Goal: Transaction & Acquisition: Purchase product/service

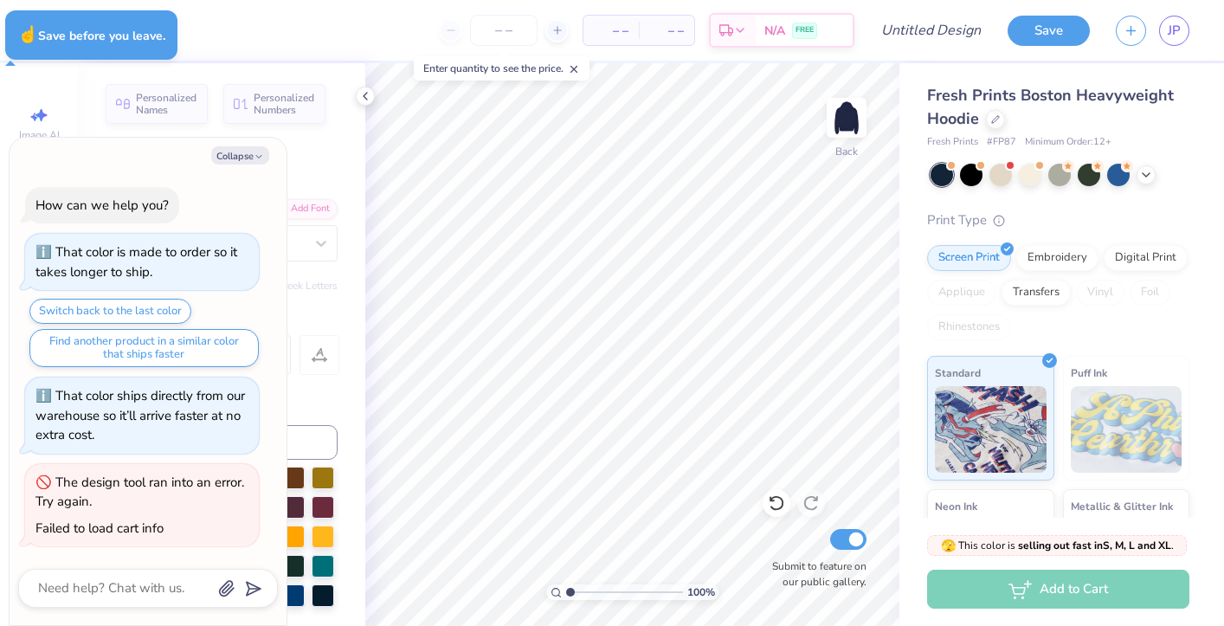
type textarea "x"
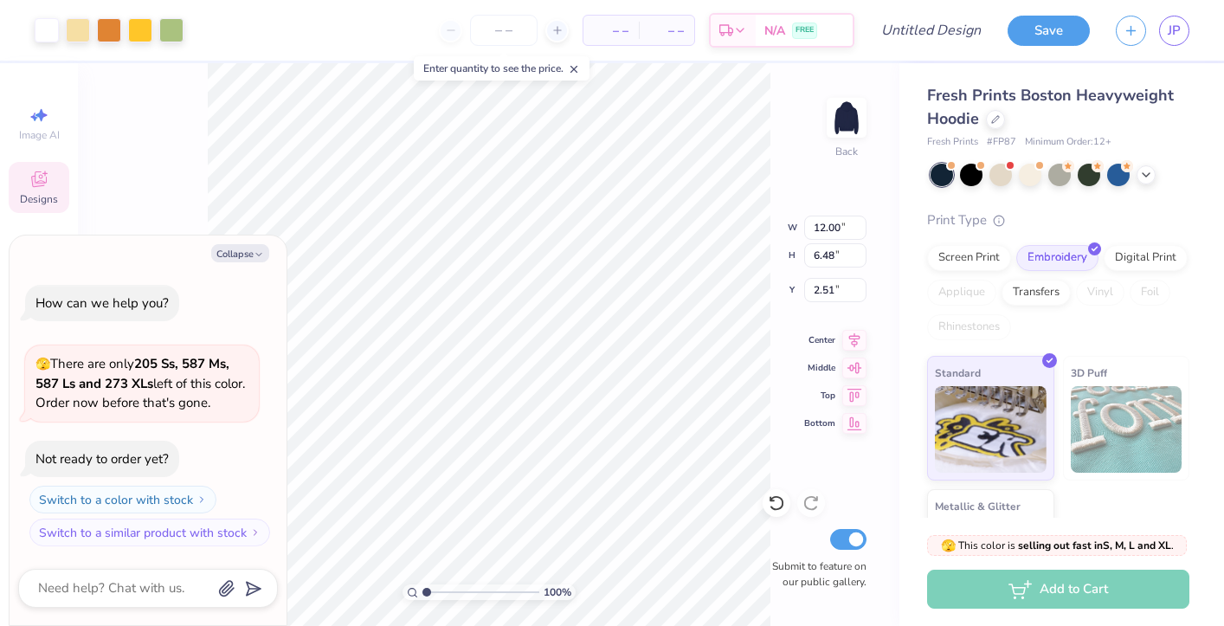
type textarea "x"
type input "9.14"
type input "4.94"
type input "4.05"
type textarea "x"
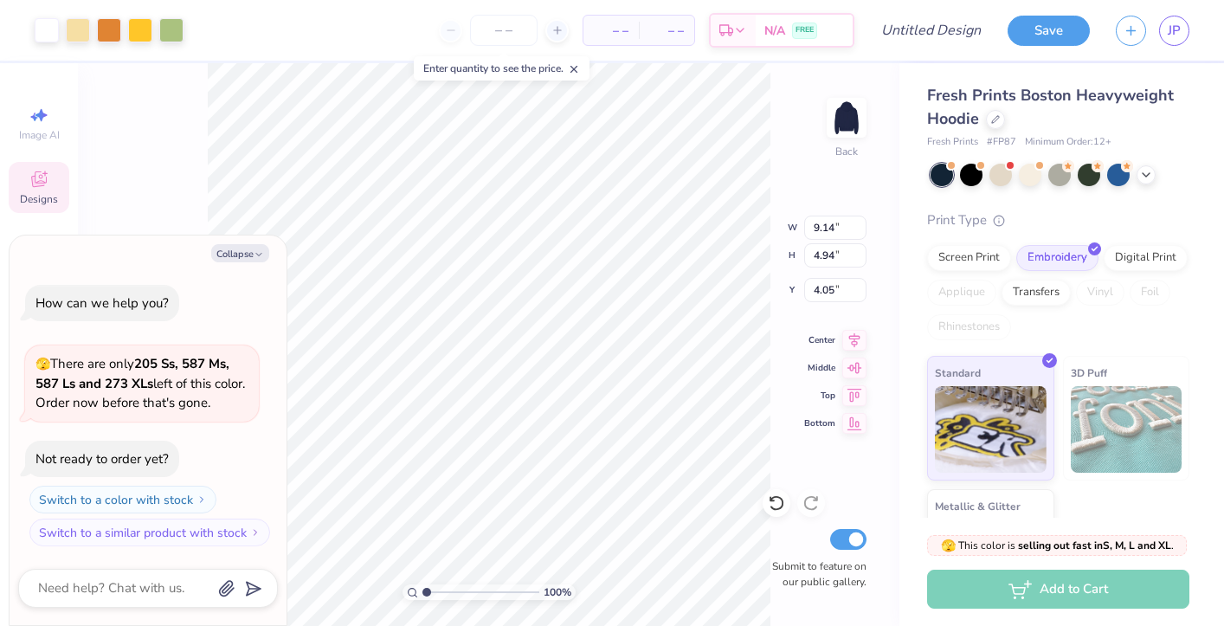
type input "3.00"
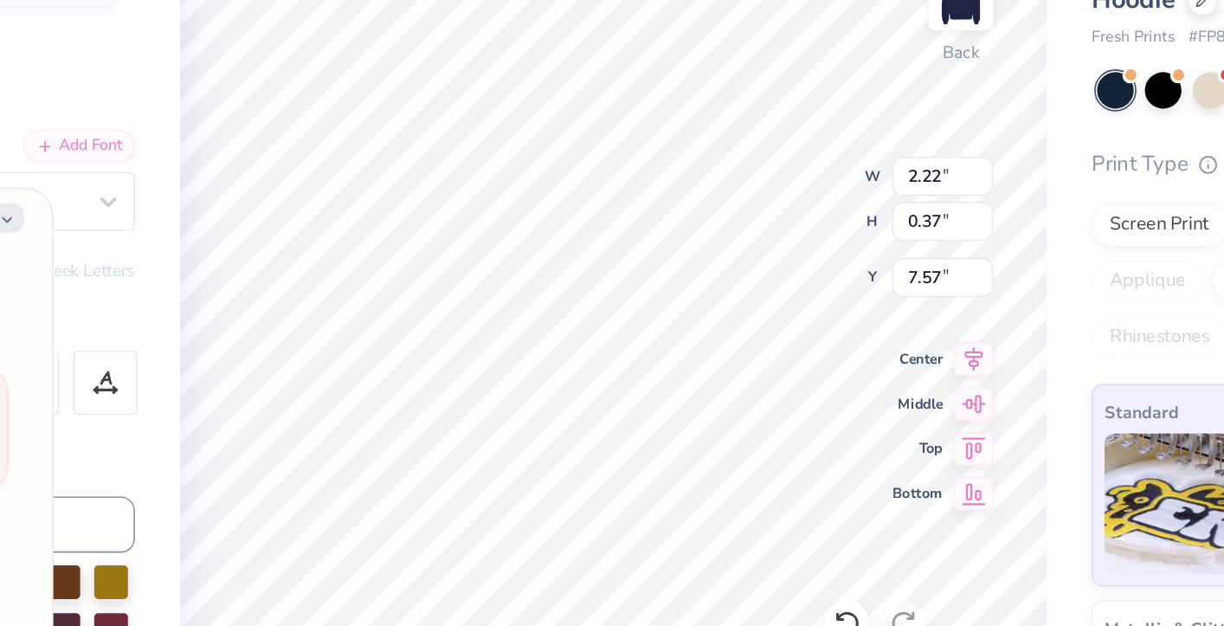
type textarea "x"
type input "3.60"
type input "7.04"
type textarea "x"
type textarea "LEMONADE"
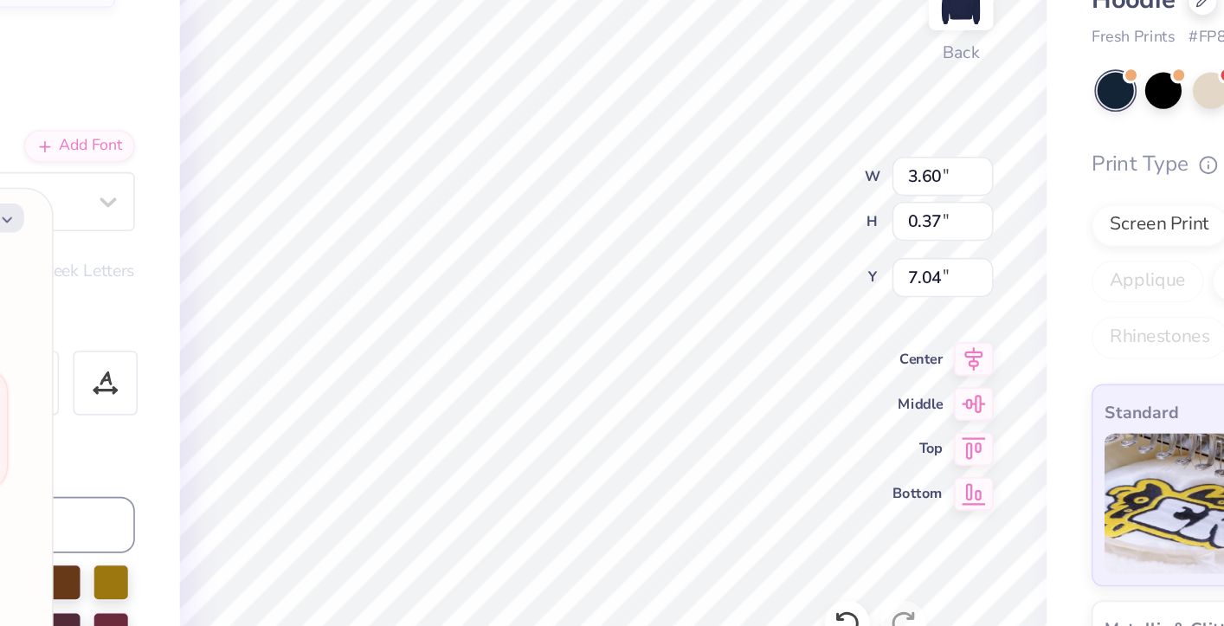
type textarea "x"
type textarea "L"
type textarea "x"
type textarea "H"
type textarea "x"
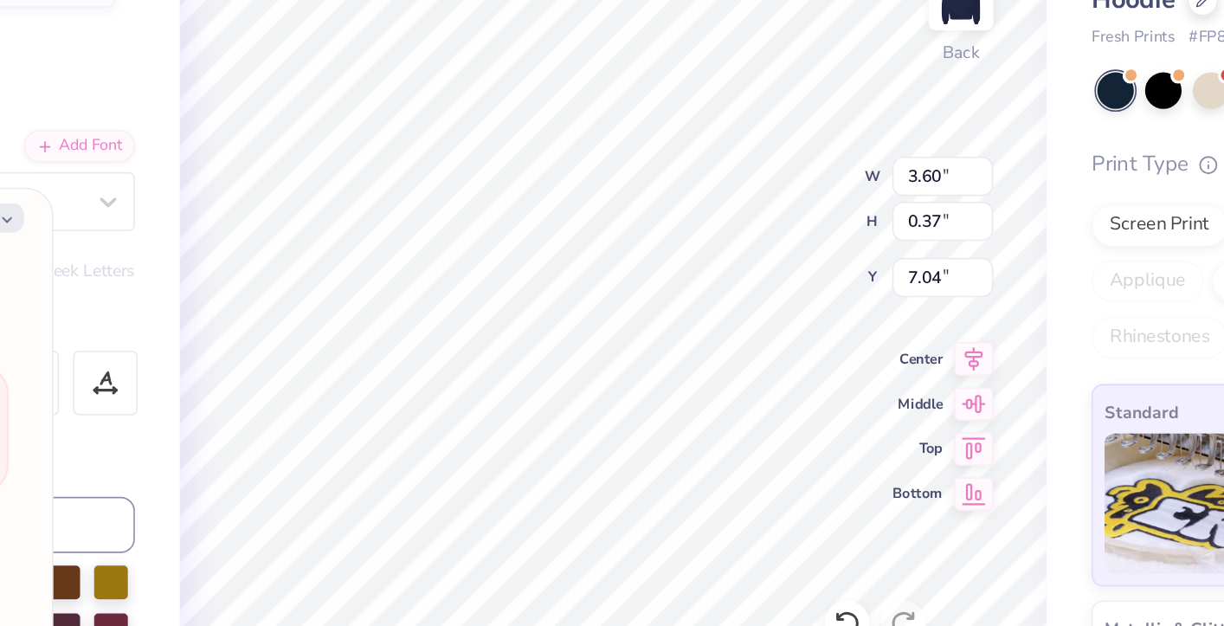
type textarea "Ho"
type textarea "x"
type textarea "Hom"
type textarea "x"
type textarea "Home"
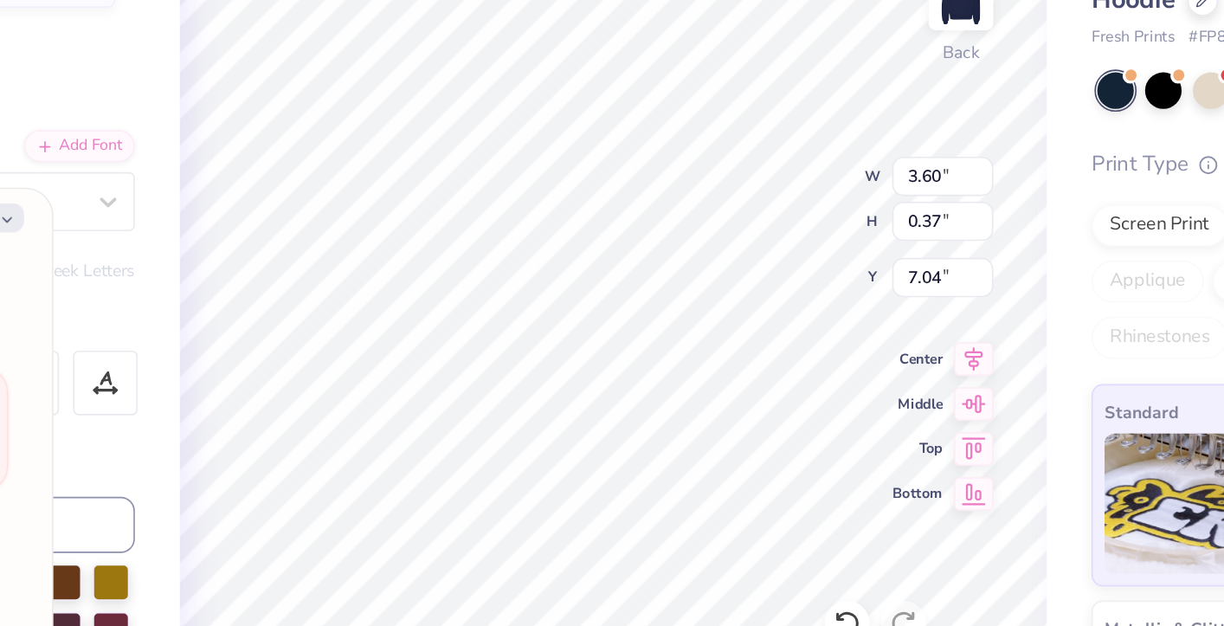
type textarea "x"
type textarea "Homec"
type textarea "x"
type textarea "Home"
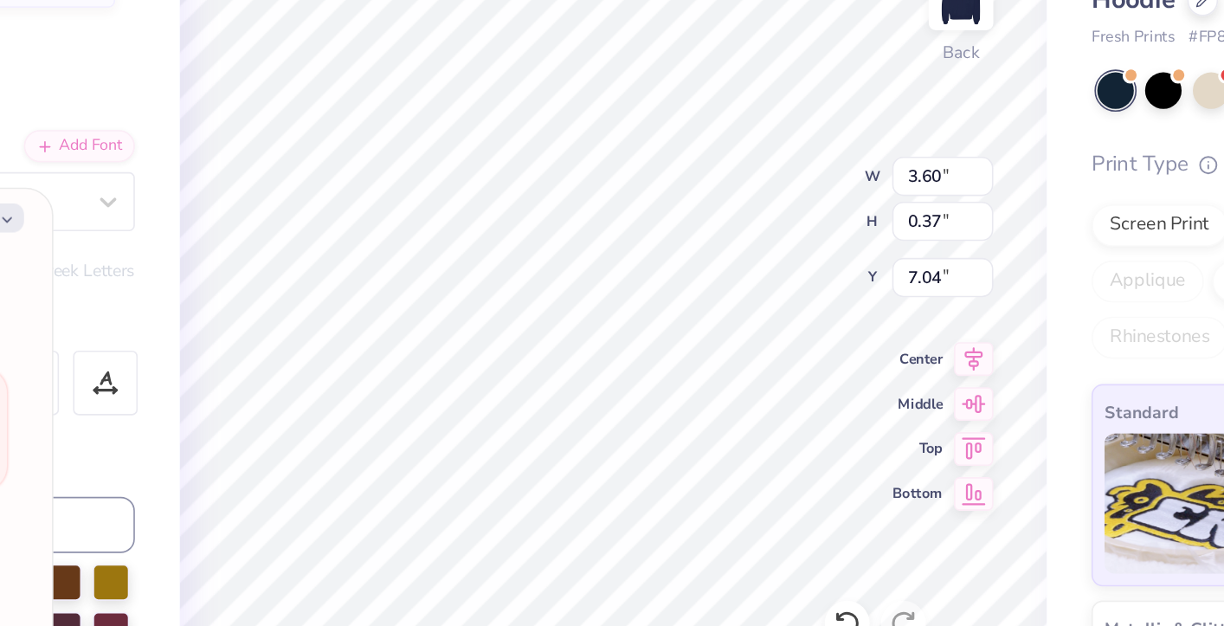
scroll to position [0, 0]
type textarea "x"
type textarea "Homec"
type textarea "x"
type textarea "Homeco"
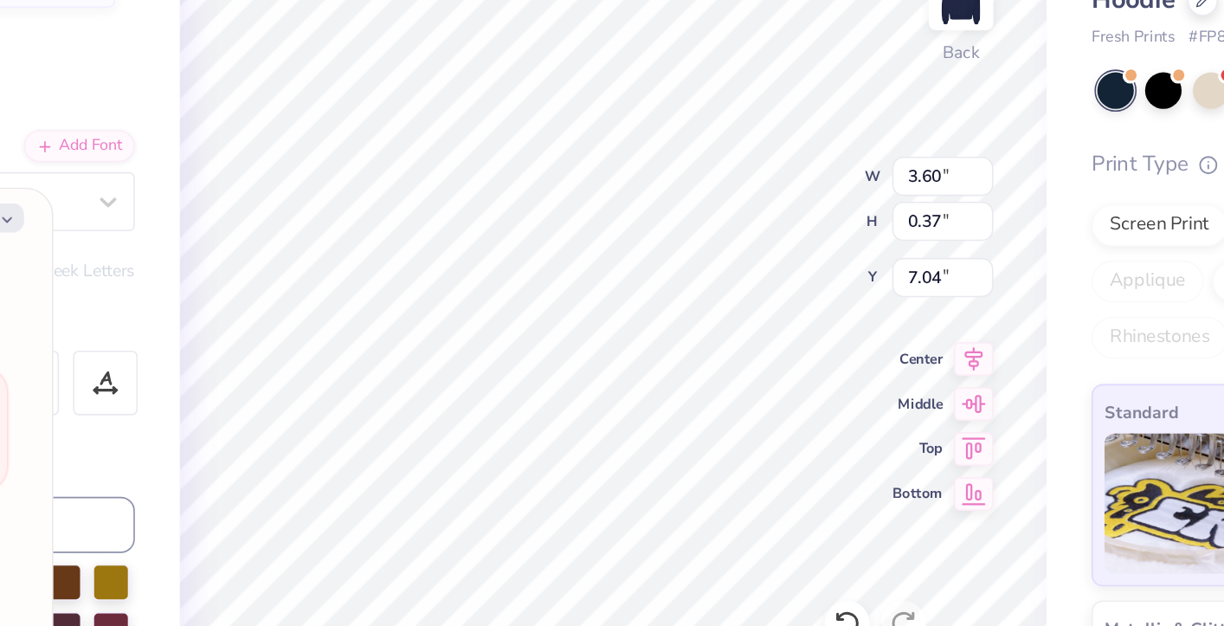
type textarea "x"
type textarea "Homecom"
type textarea "x"
type textarea "Homecomi"
type textarea "x"
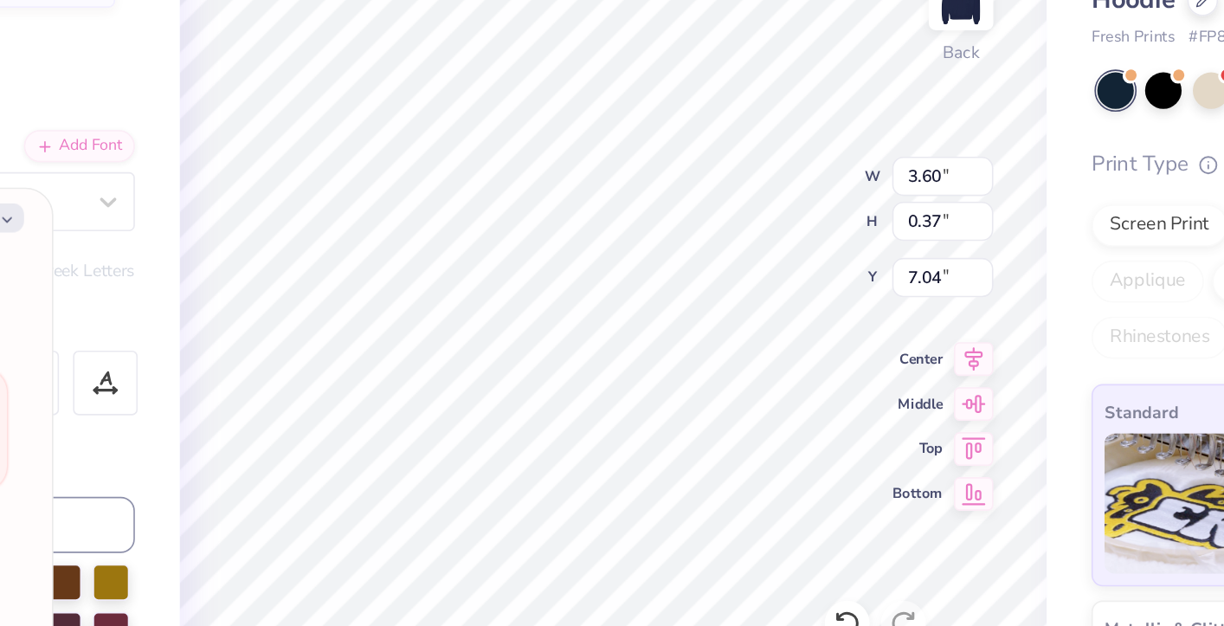
type textarea "Homecomin"
type textarea "x"
type textarea "Homecoming"
type textarea "x"
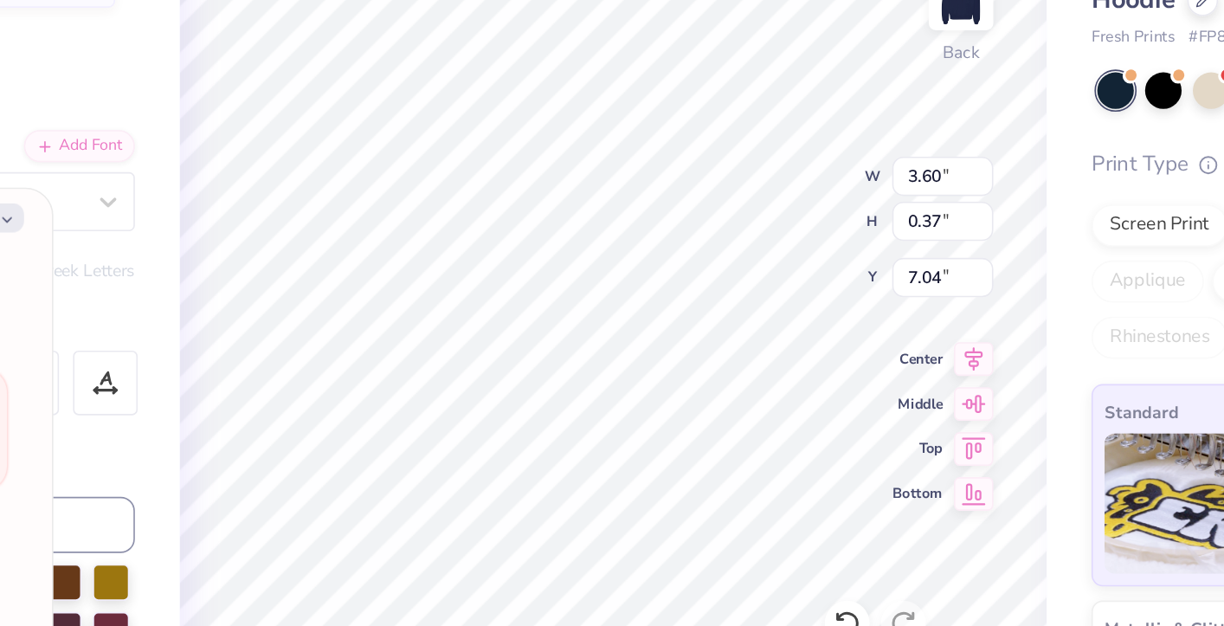
type input "2.22"
type input "7.57"
type textarea "x"
type textarea "2"
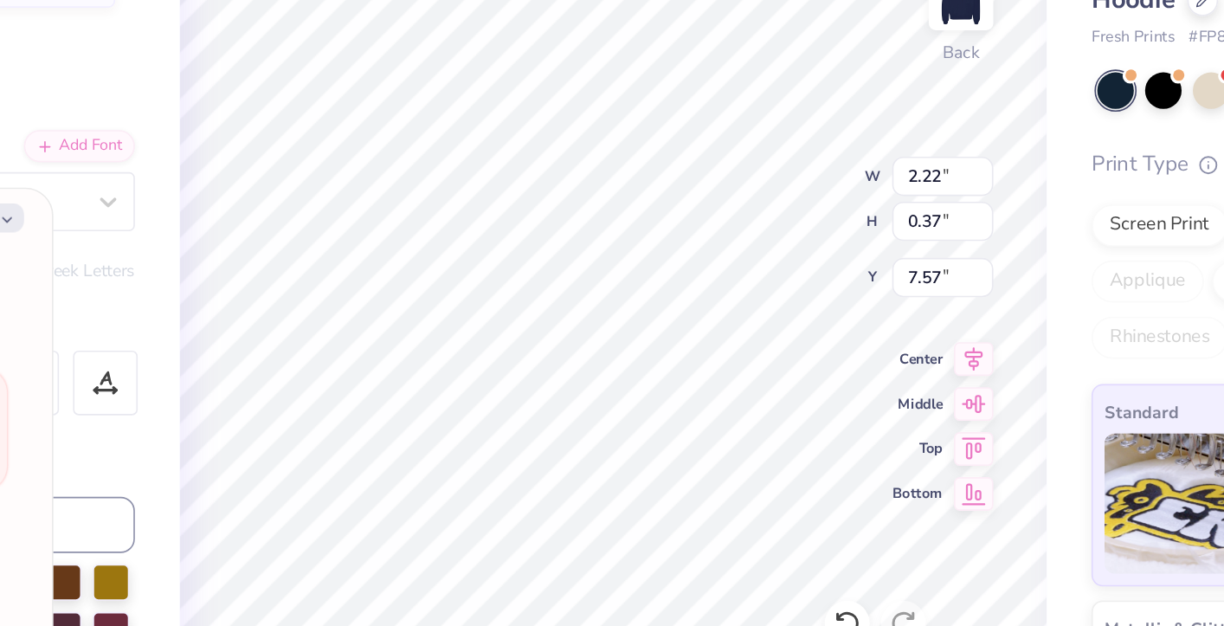
type textarea "x"
type textarea "20"
type textarea "x"
type textarea "202"
type textarea "x"
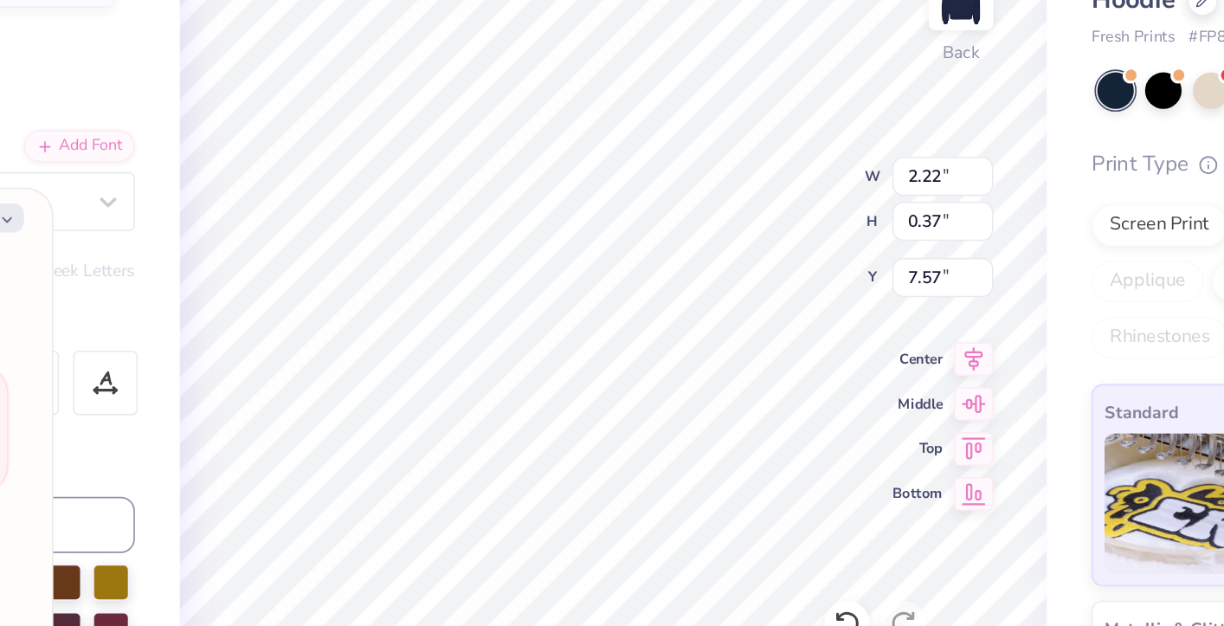
type textarea "2025"
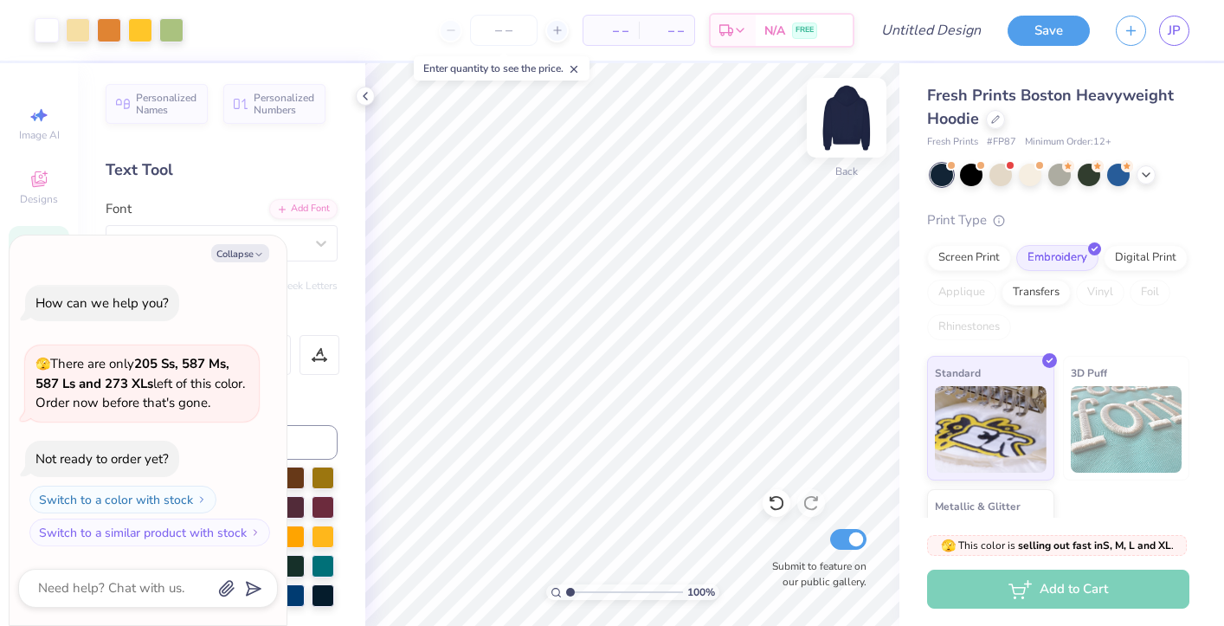
click at [847, 131] on img at bounding box center [846, 117] width 69 height 69
click at [847, 131] on img at bounding box center [846, 117] width 35 height 35
click at [859, 107] on img at bounding box center [846, 117] width 69 height 69
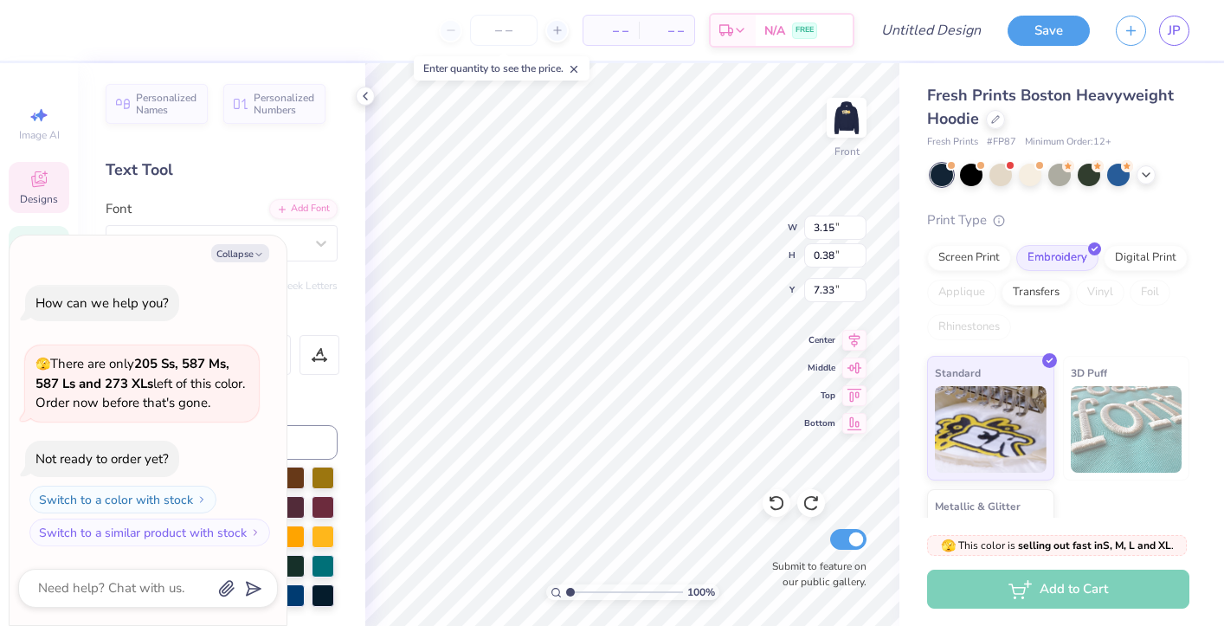
scroll to position [0, 3]
type textarea "x"
type textarea "T"
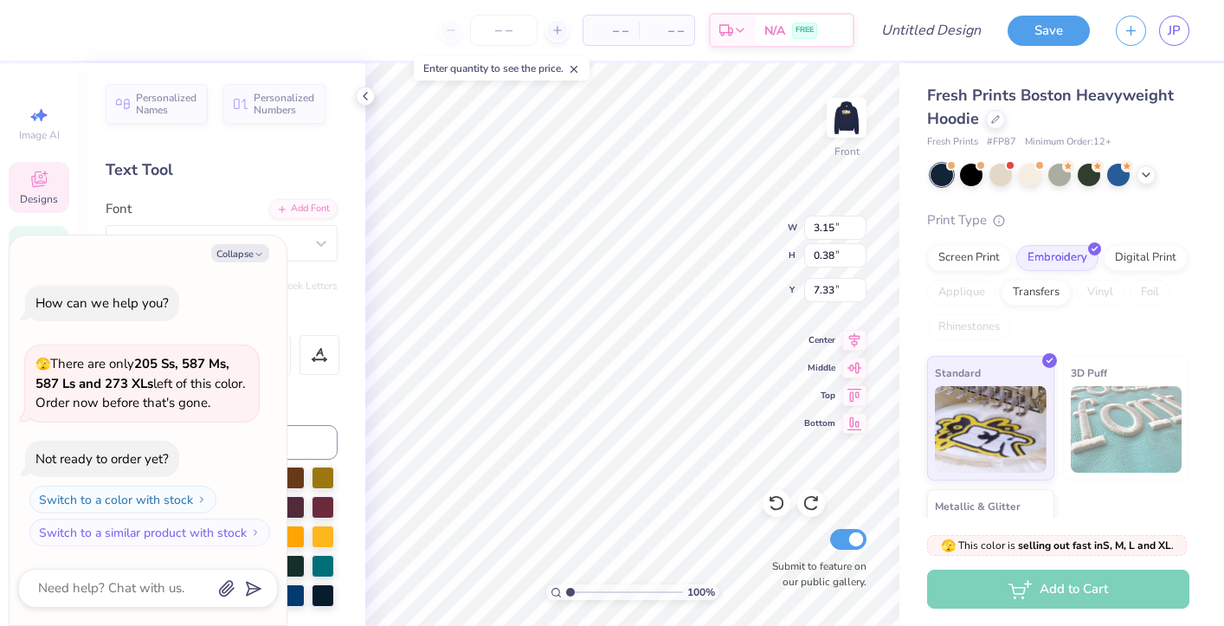
type textarea "x"
type textarea "The"
type textarea "x"
type textarea "Thet"
type textarea "x"
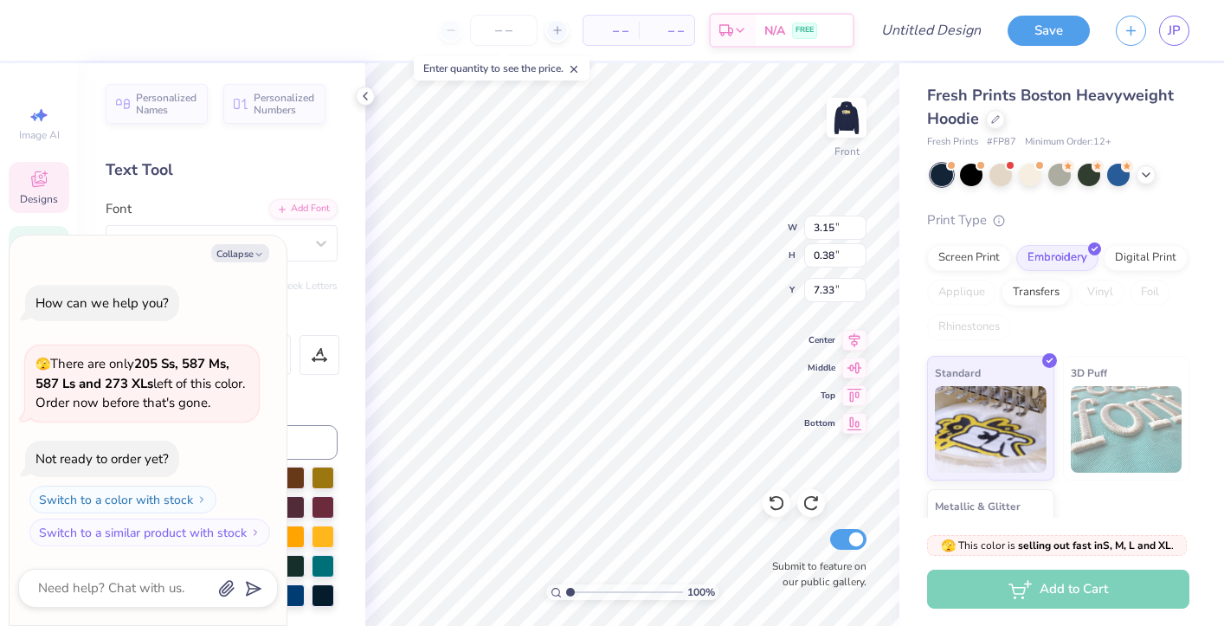
type textarea "Theta"
type textarea "x"
type textarea "Theta"
type textarea "x"
type textarea "Theta x"
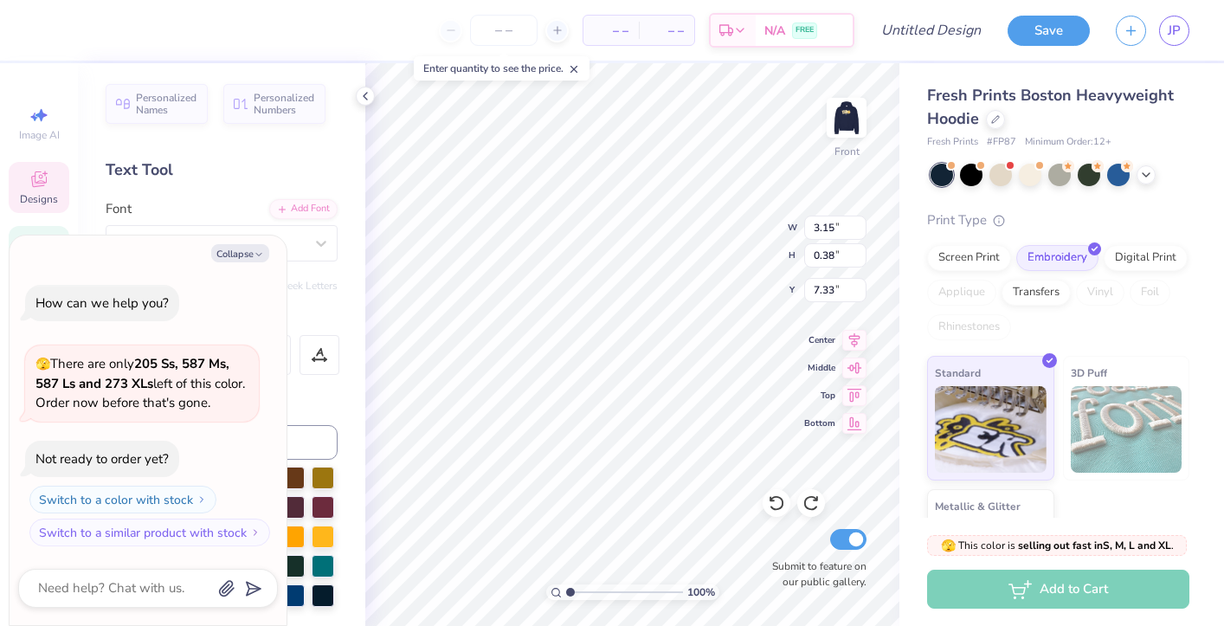
type textarea "x"
type textarea "Theta x"
type textarea "x"
type textarea "Theta x D"
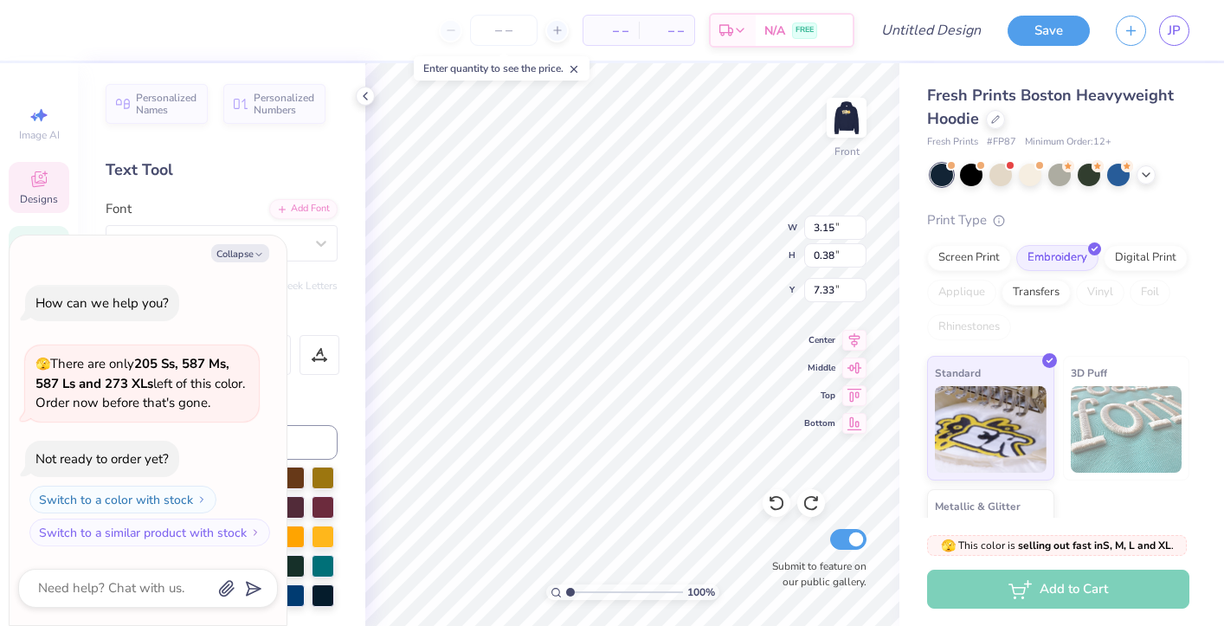
type textarea "x"
type textarea "Theta x De"
type textarea "x"
type textarea "Theta x Del"
type textarea "x"
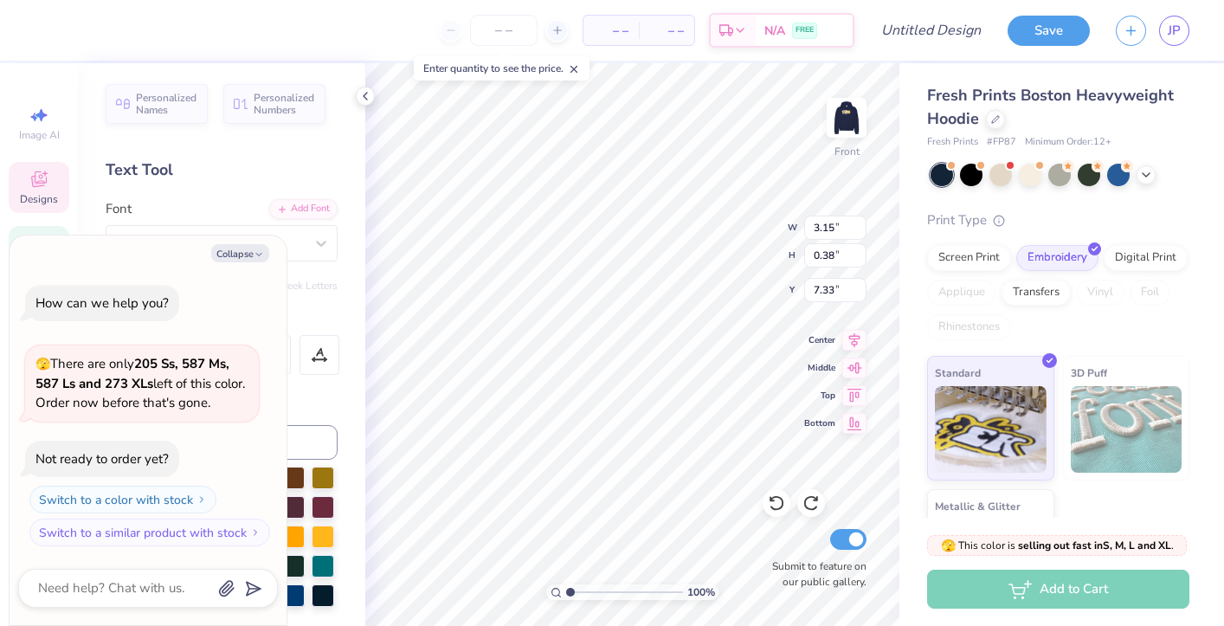
type textarea "Theta x Delt"
type textarea "x"
type textarea "Theta x Delts"
type textarea "x"
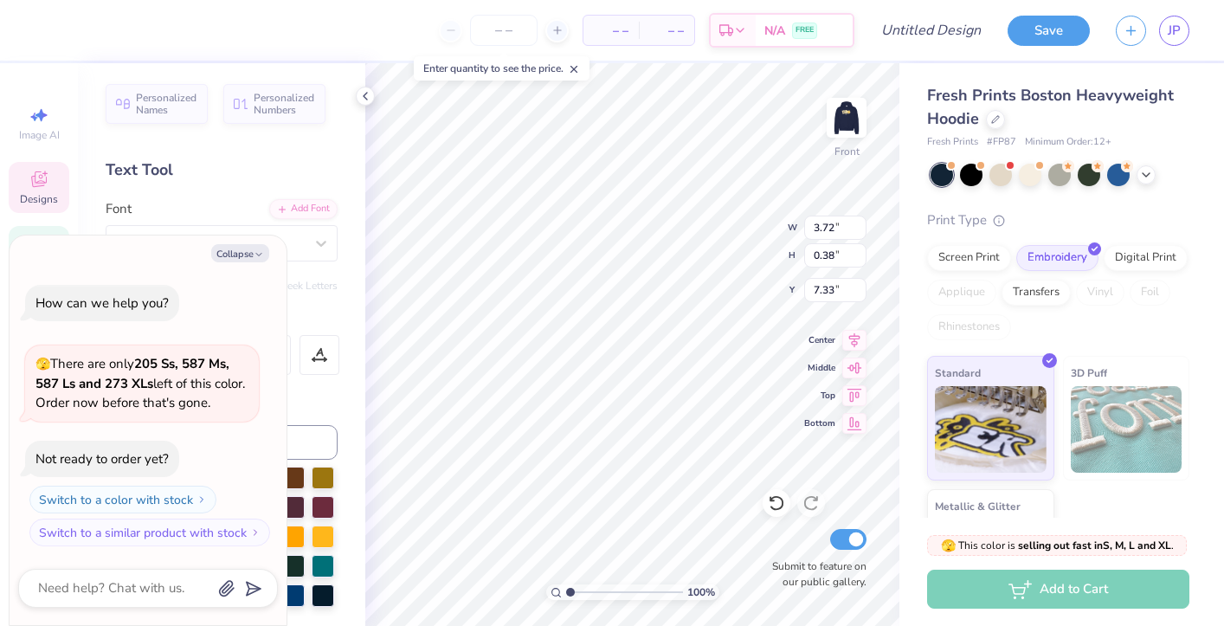
type input "23.48"
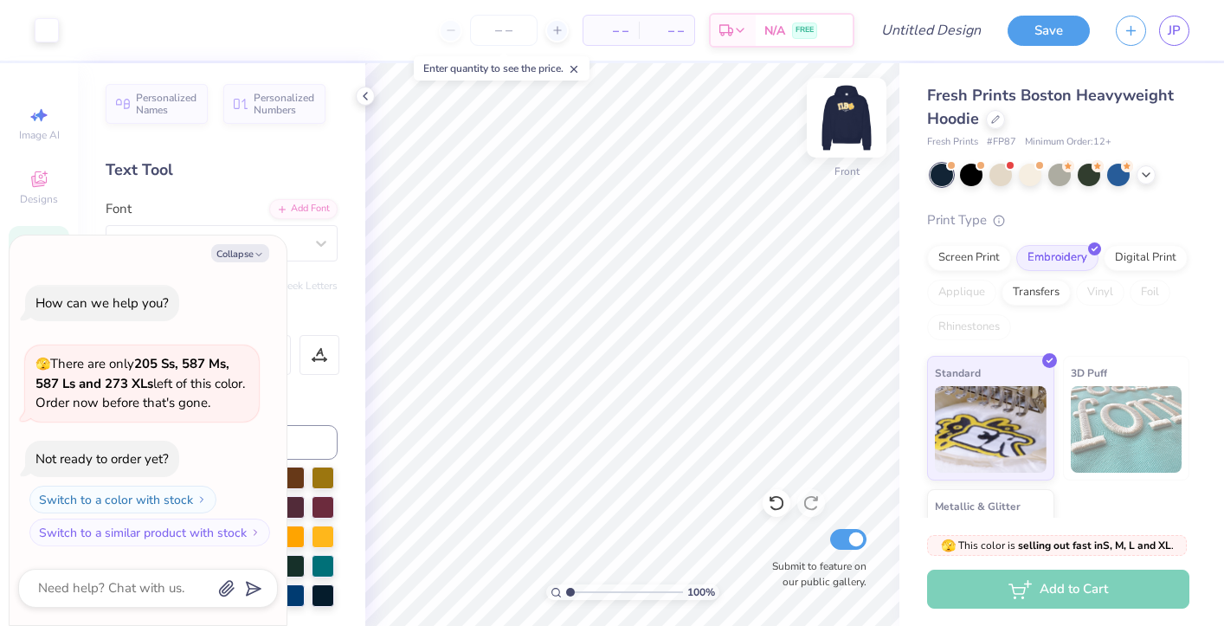
click at [842, 125] on img at bounding box center [846, 117] width 69 height 69
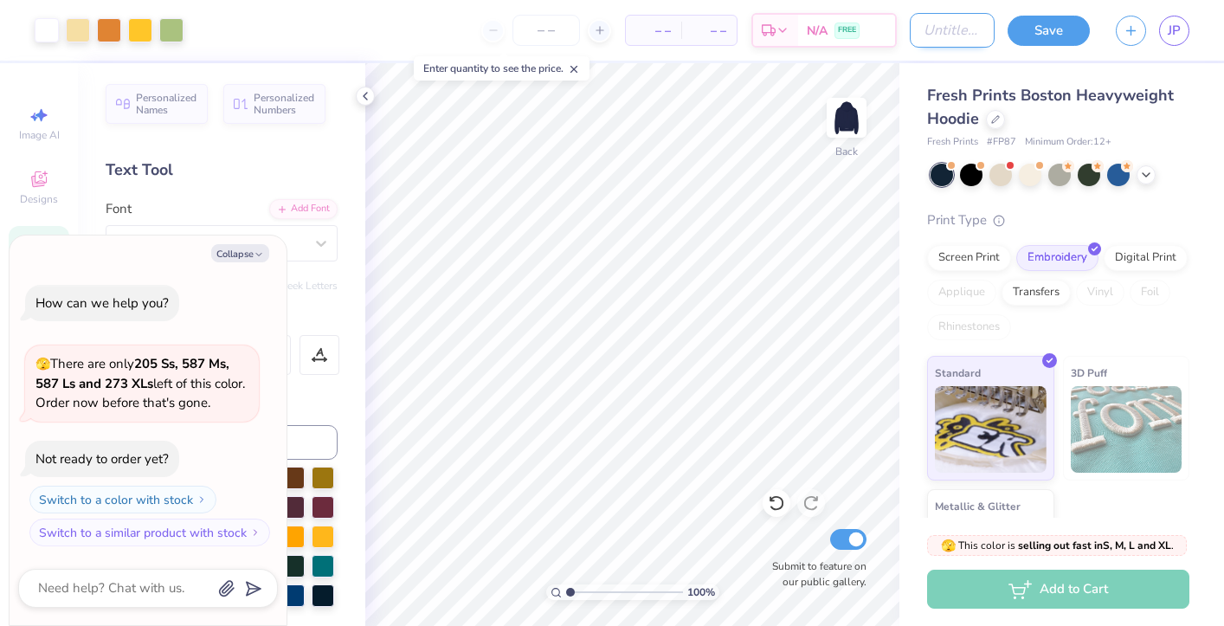
click at [960, 26] on input "Design Title" at bounding box center [952, 30] width 85 height 35
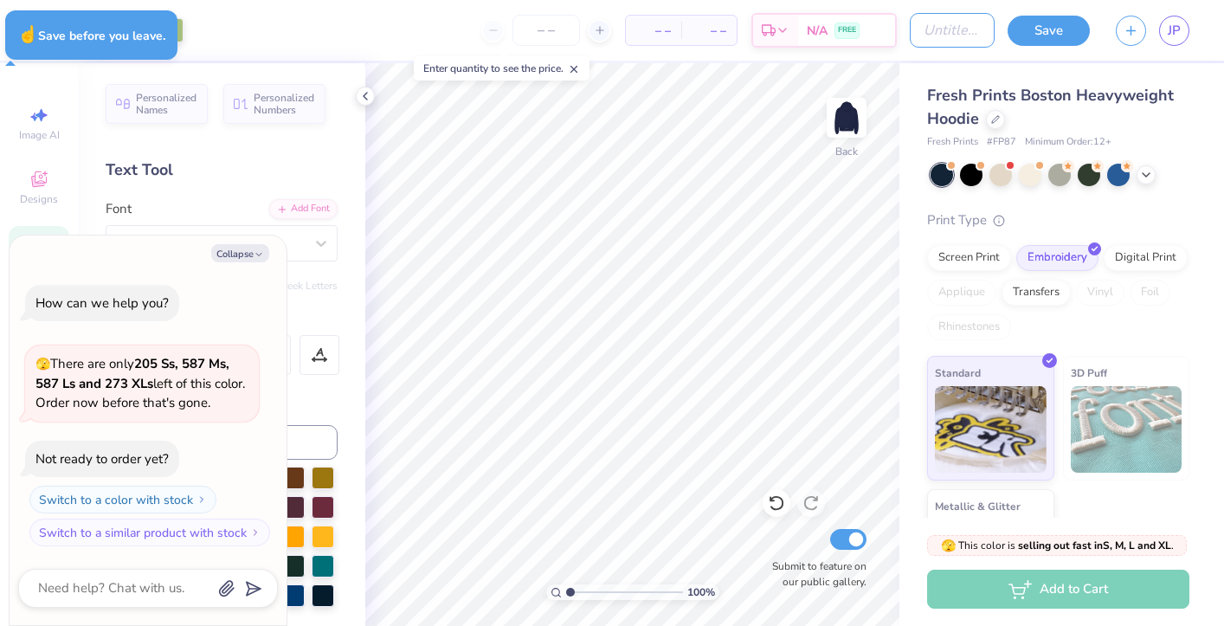
type textarea "x"
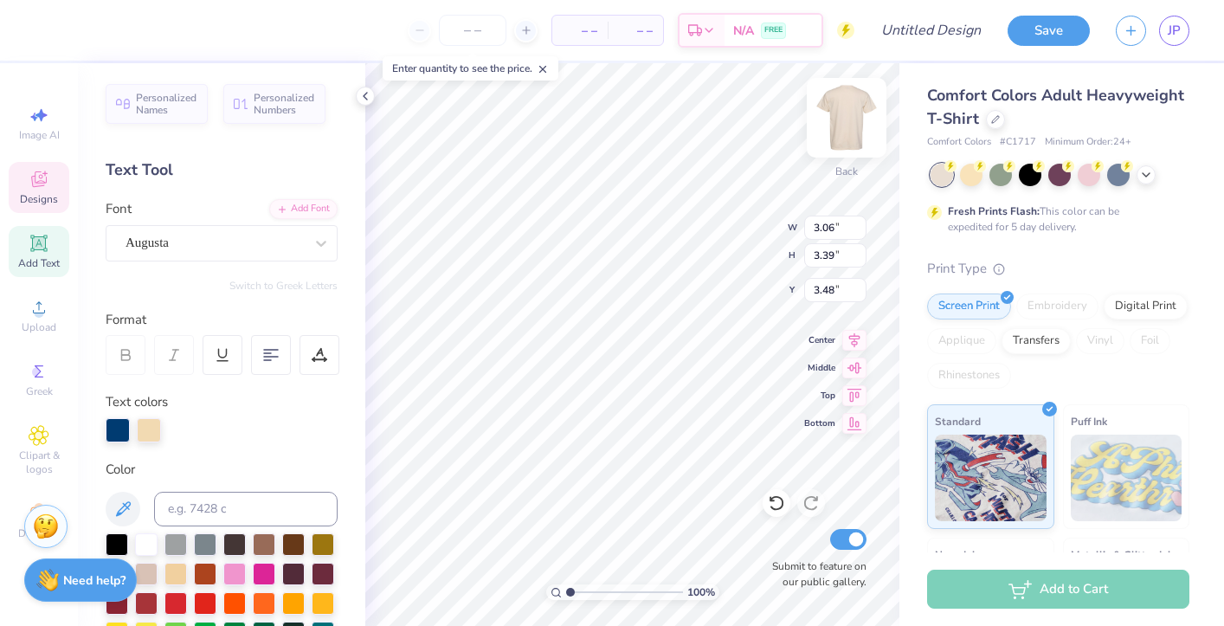
type input "2.48"
type input "2.80"
type input "3.71"
type textarea "T"
type input "2.46"
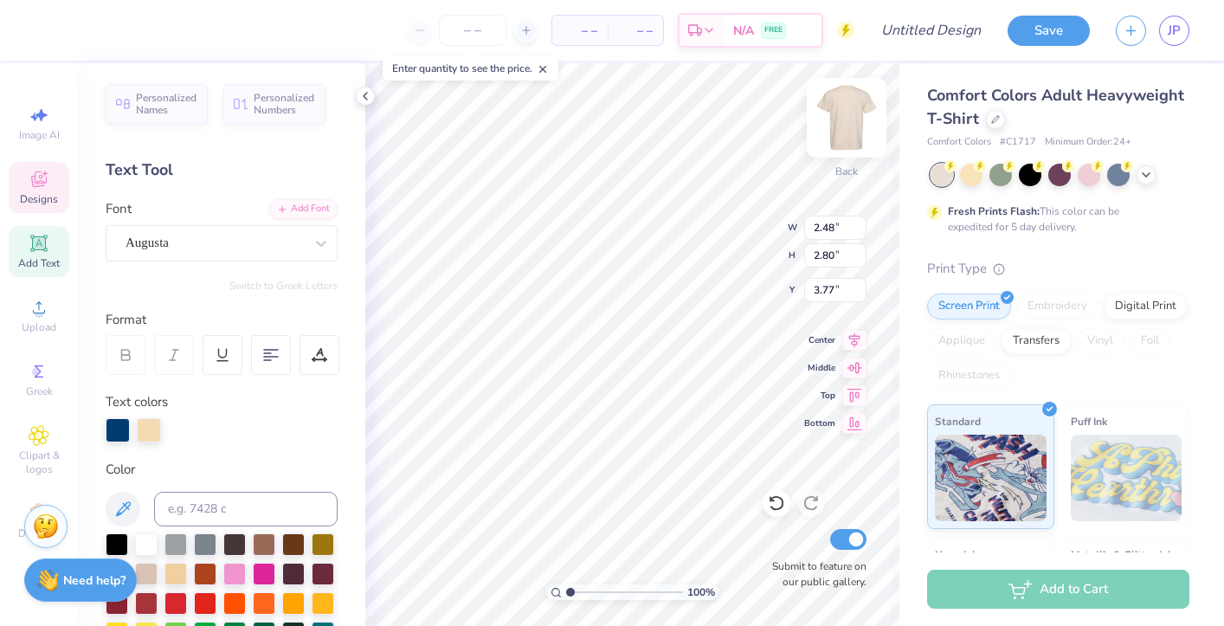
type input "2.58"
type input "3.86"
type input "3.00"
type input "3.24"
type input "3.29"
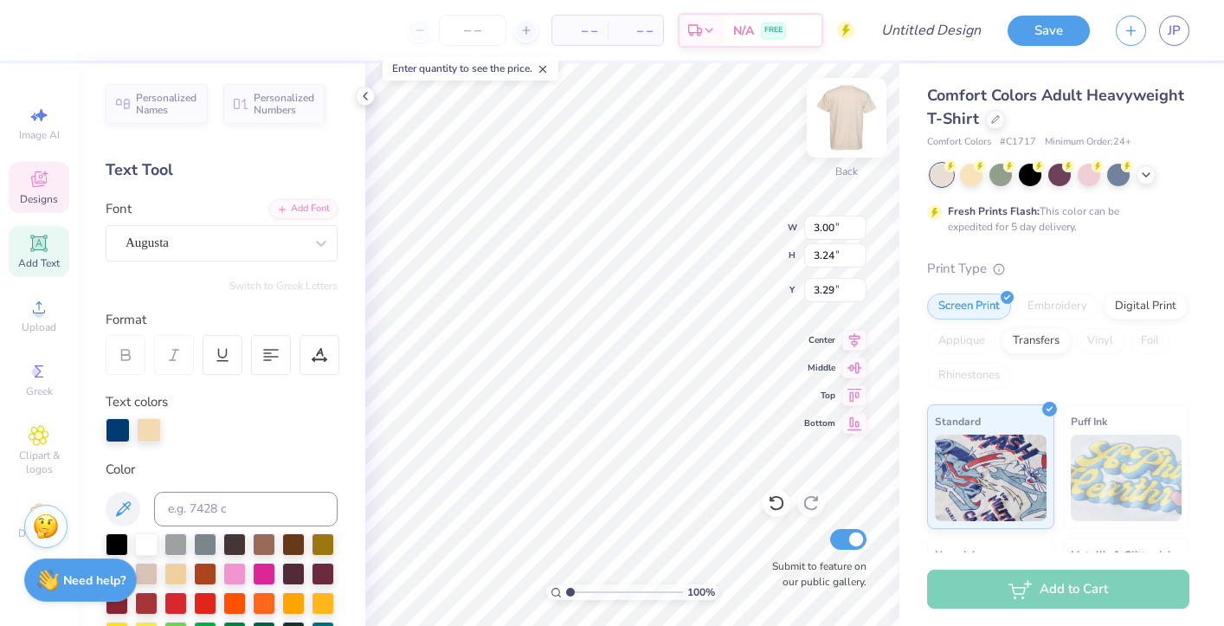
type input "2.46"
type input "2.58"
type input "3.86"
type input "3.00"
type input "3.24"
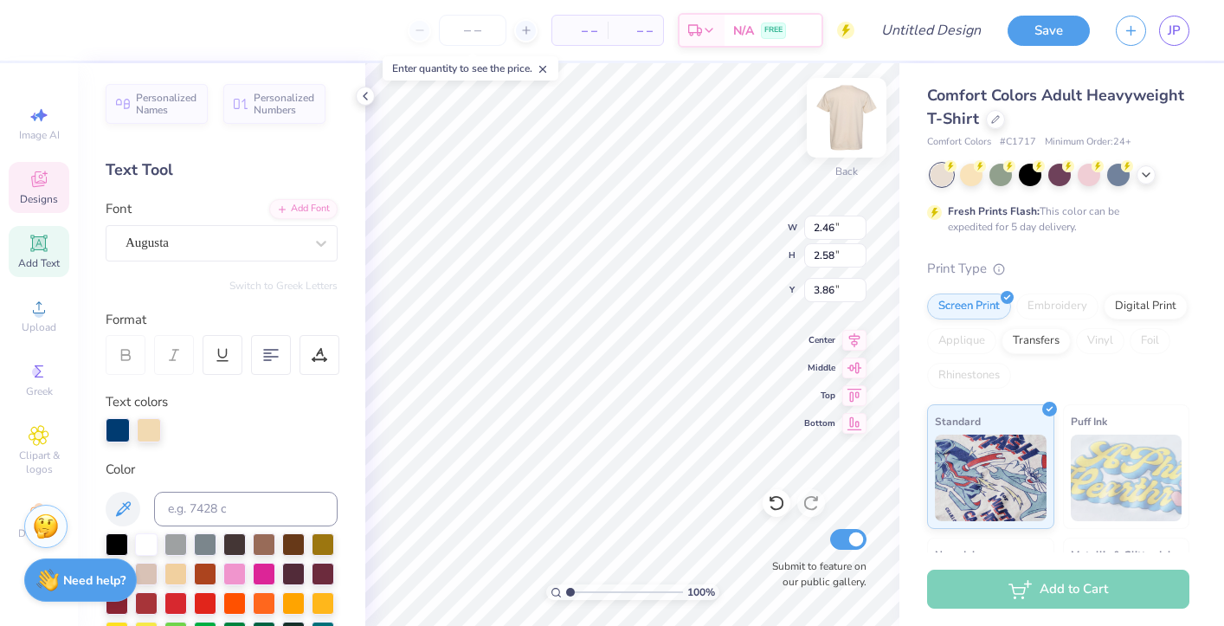
type input "3.29"
type input "2.46"
type input "2.58"
type input "3.86"
type input "3.00"
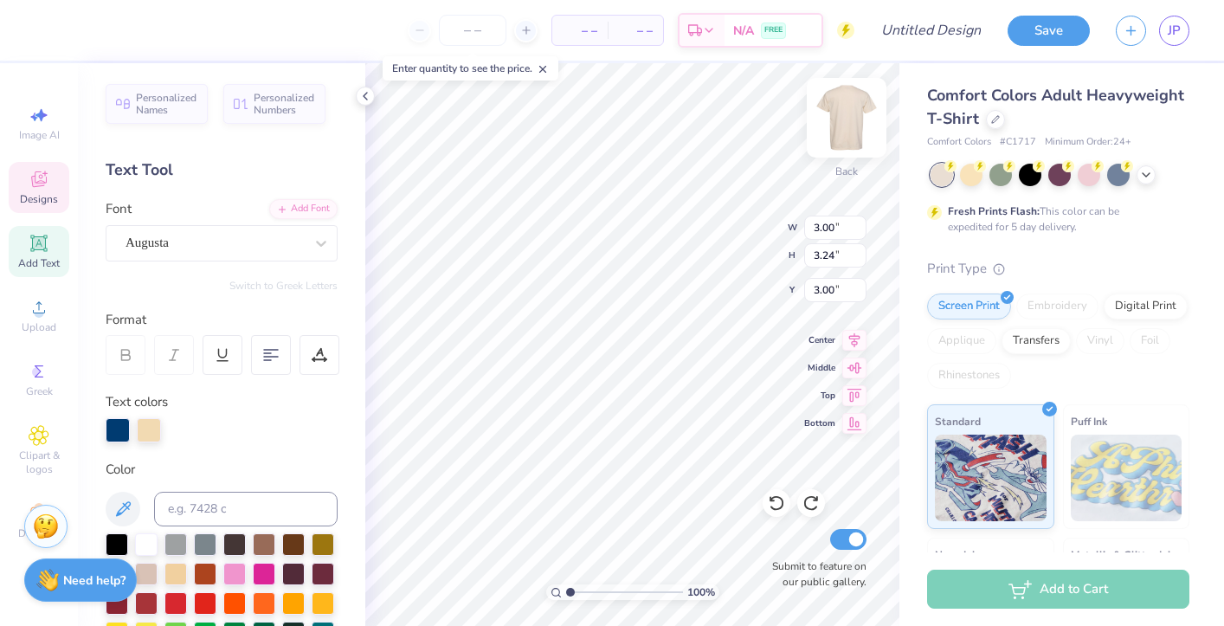
type textarea "E"
type textarea "H"
type input "2.48"
type input "2.60"
type input "3.23"
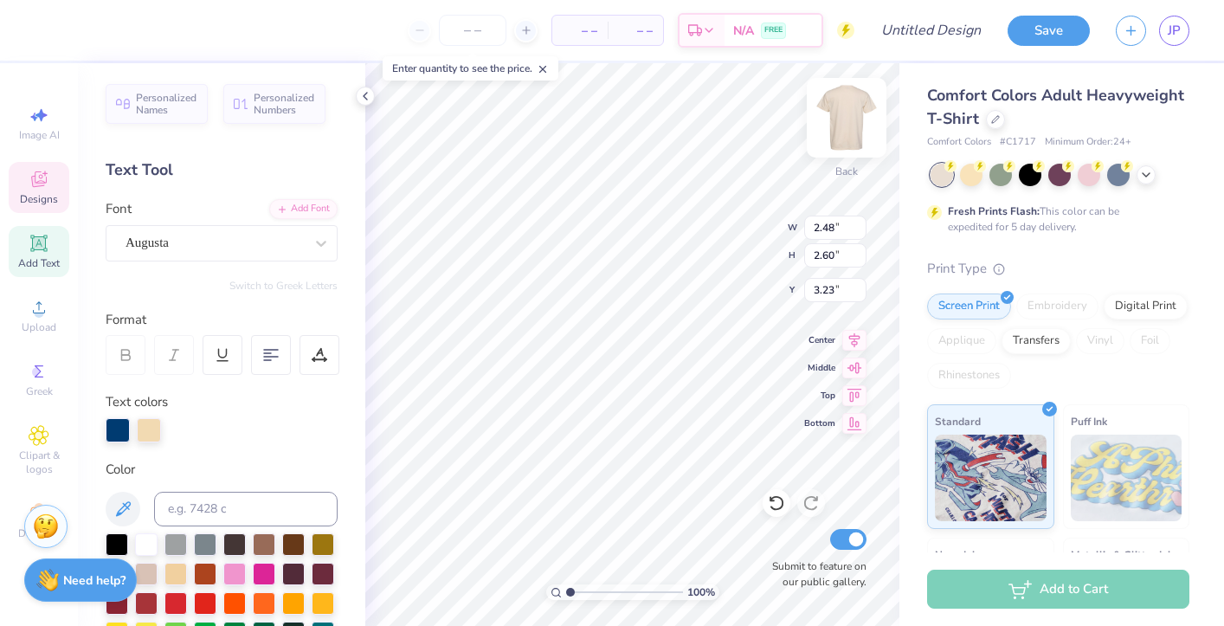
type input "3.00"
type input "3.24"
type input "3.33"
type input "3.06"
type input "3.39"
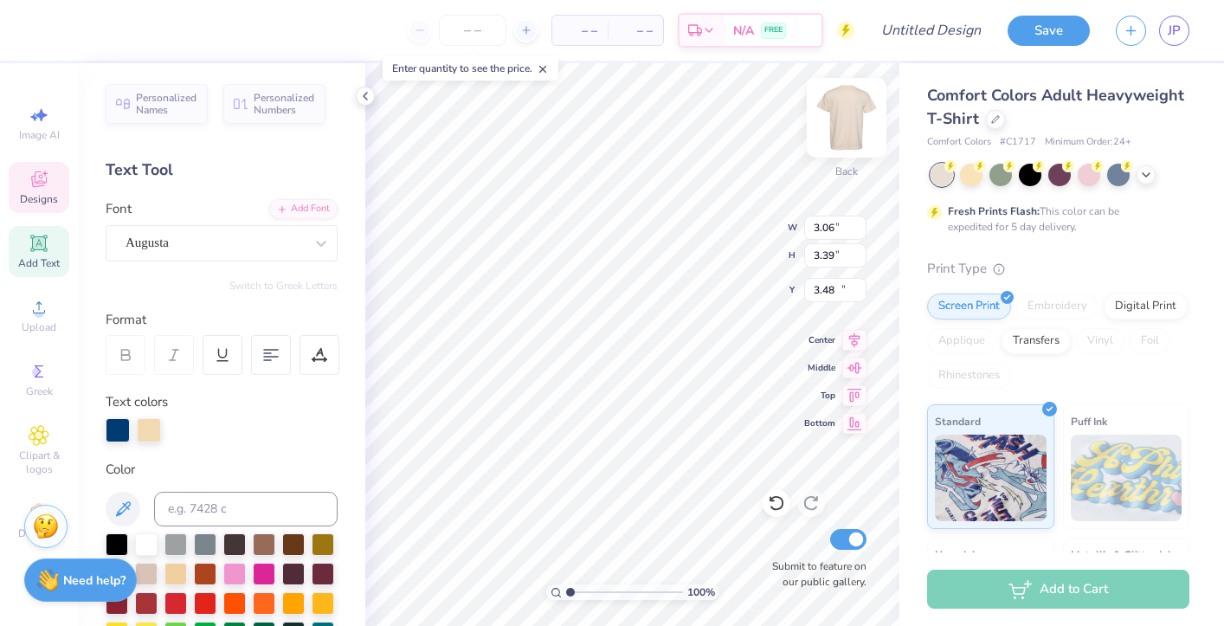
type input "10.81"
type textarea "T"
type textarea "E"
type input "3.00"
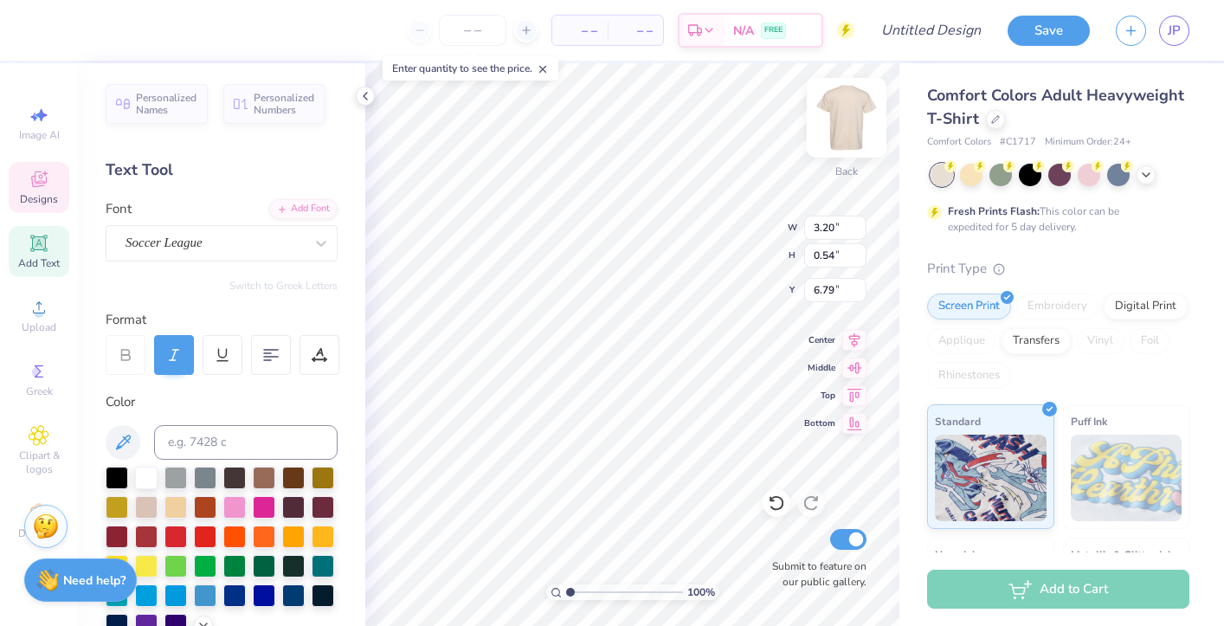
type textarea "G"
type textarea "Homecoming"
click at [256, 508] on div at bounding box center [264, 505] width 23 height 23
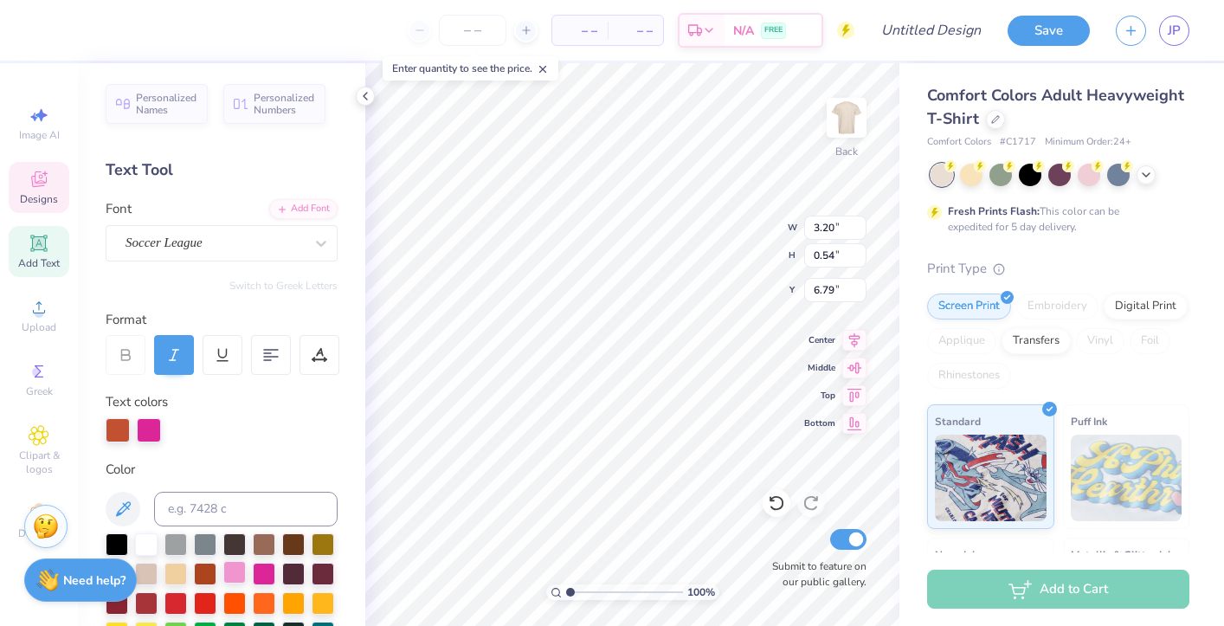
click at [241, 564] on div at bounding box center [234, 572] width 23 height 23
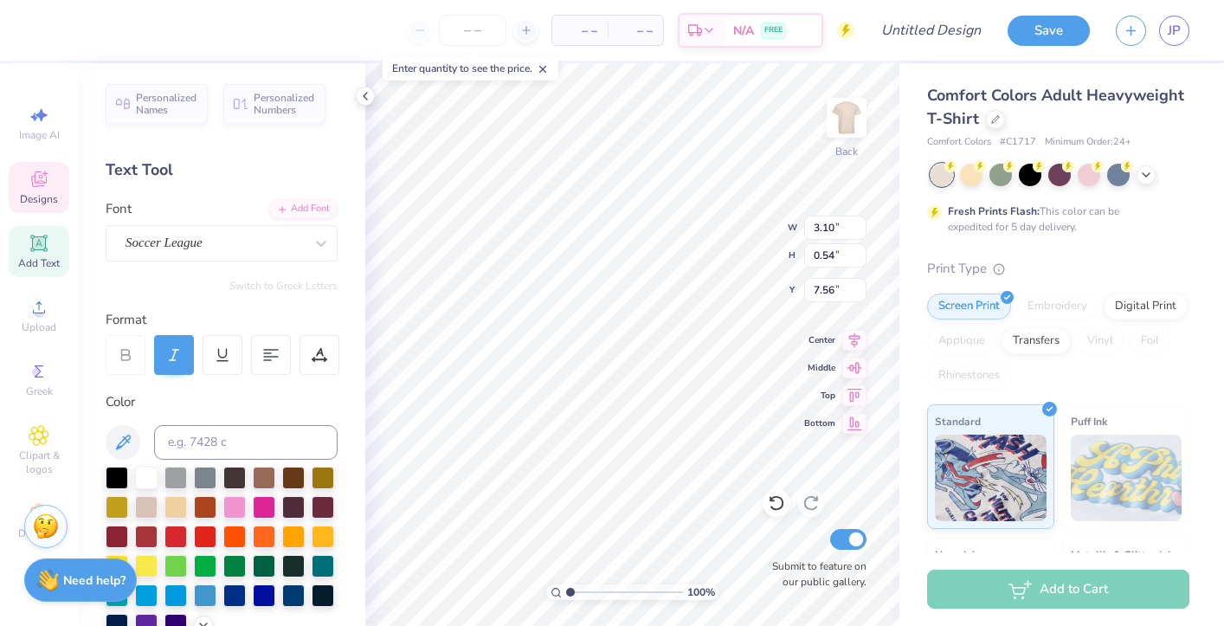
scroll to position [0, 1]
type textarea "Indiana"
click at [176, 538] on div at bounding box center [175, 535] width 23 height 23
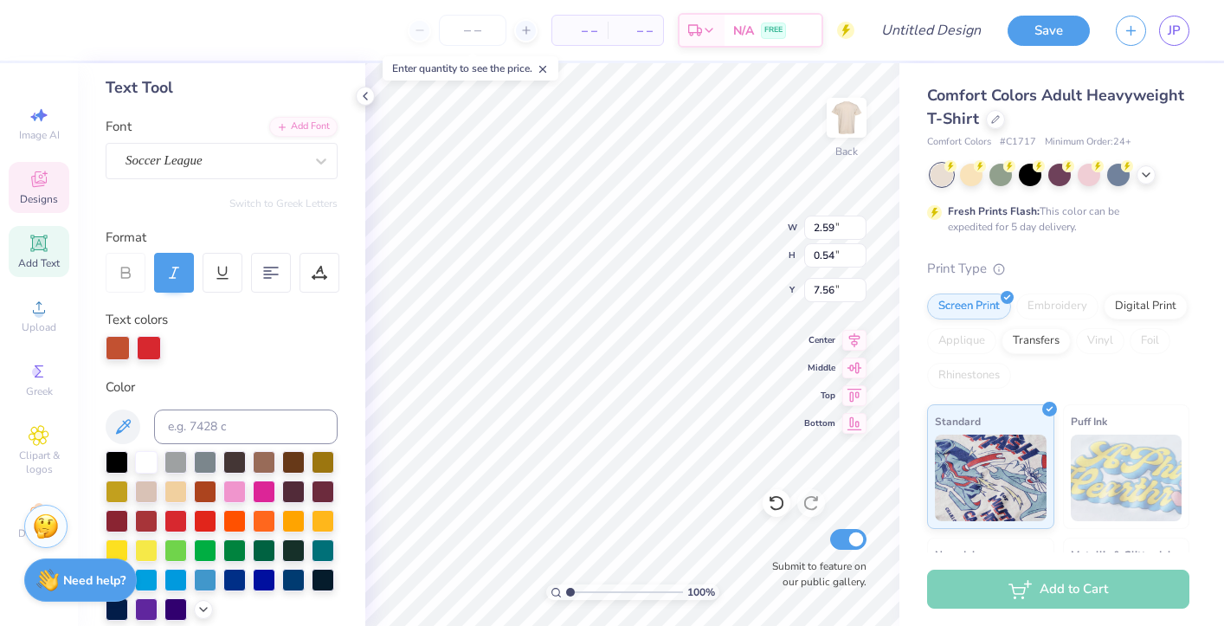
scroll to position [86, 0]
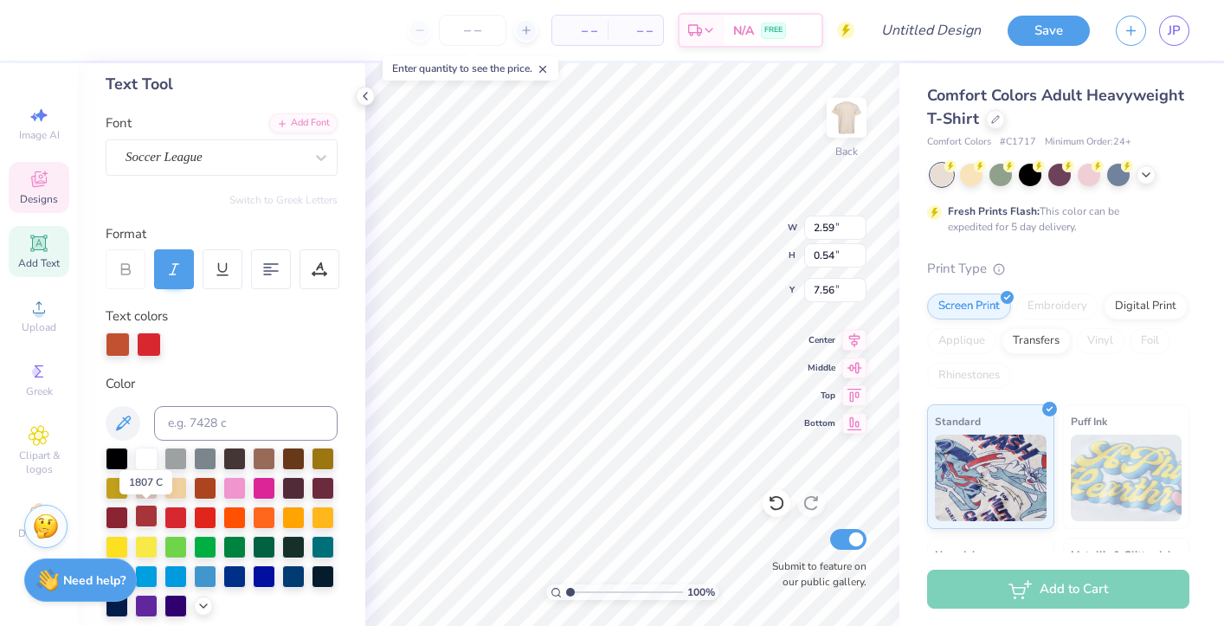
click at [150, 520] on div at bounding box center [146, 516] width 23 height 23
type input "4.10"
type input "6.79"
click at [157, 341] on div at bounding box center [149, 343] width 24 height 24
click at [151, 512] on div at bounding box center [146, 516] width 23 height 23
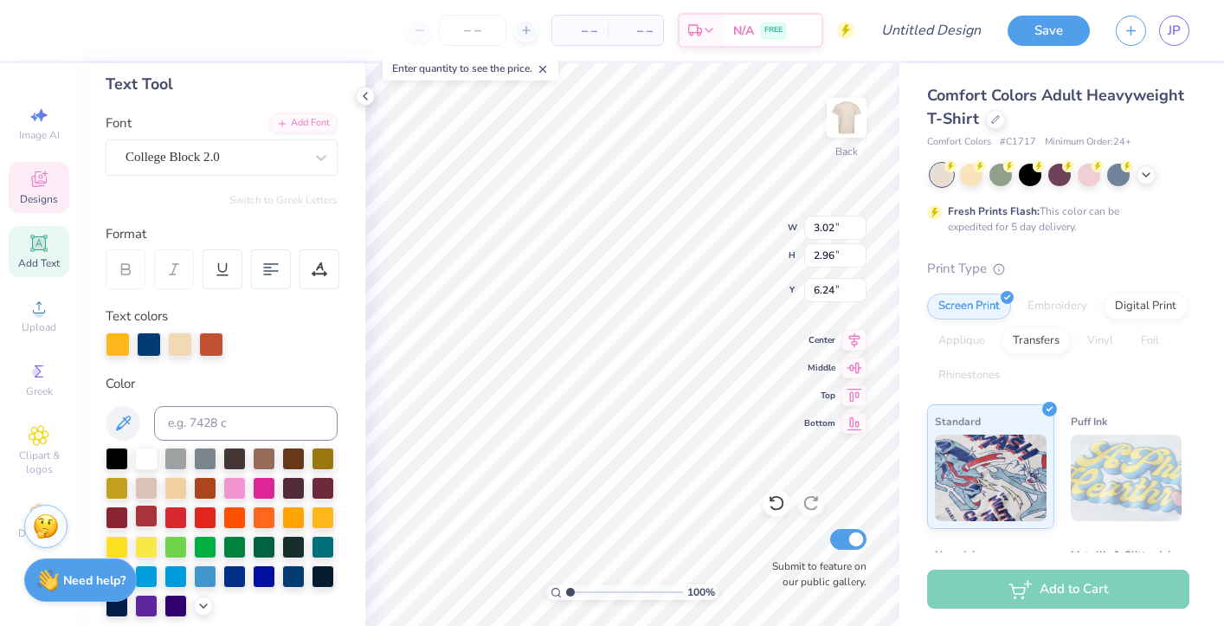
type textarea "25"
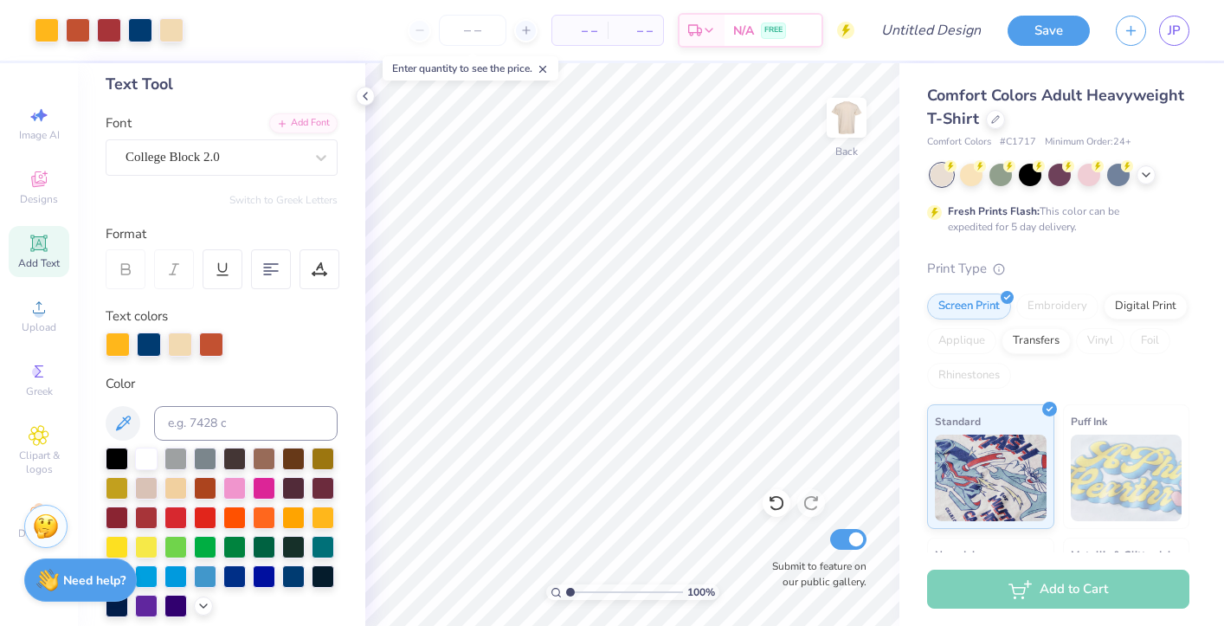
click at [989, 129] on div "Comfort Colors Adult Heavyweight T-Shirt" at bounding box center [1058, 107] width 262 height 47
click at [991, 120] on icon at bounding box center [995, 117] width 9 height 9
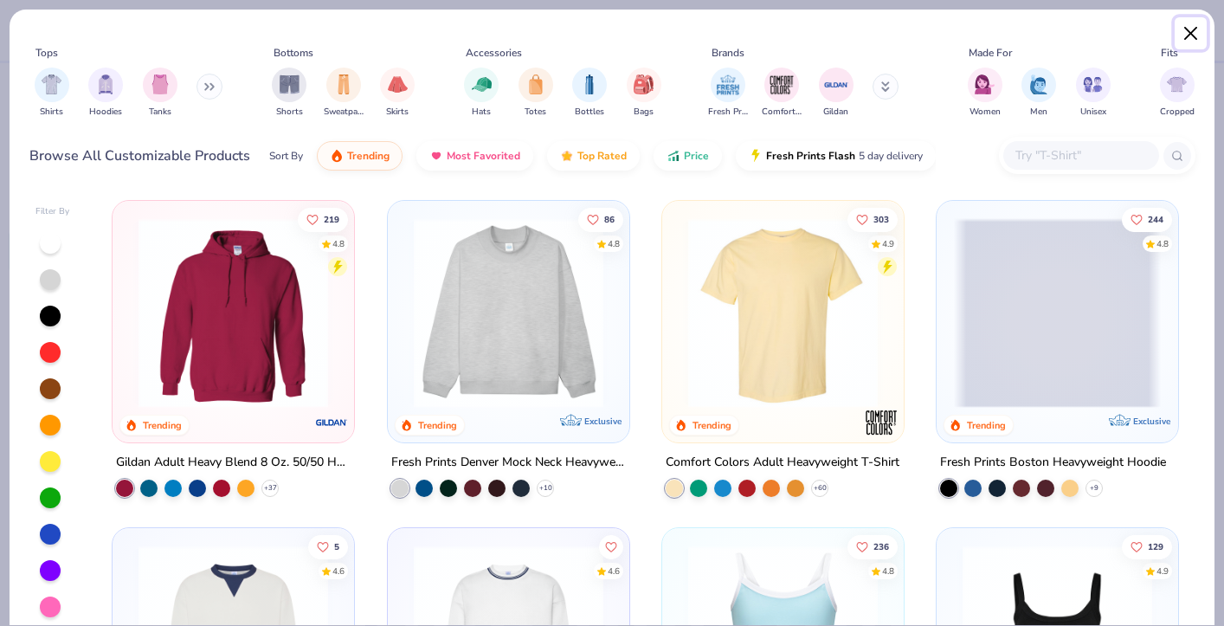
click at [1195, 31] on button "Close" at bounding box center [1191, 33] width 33 height 33
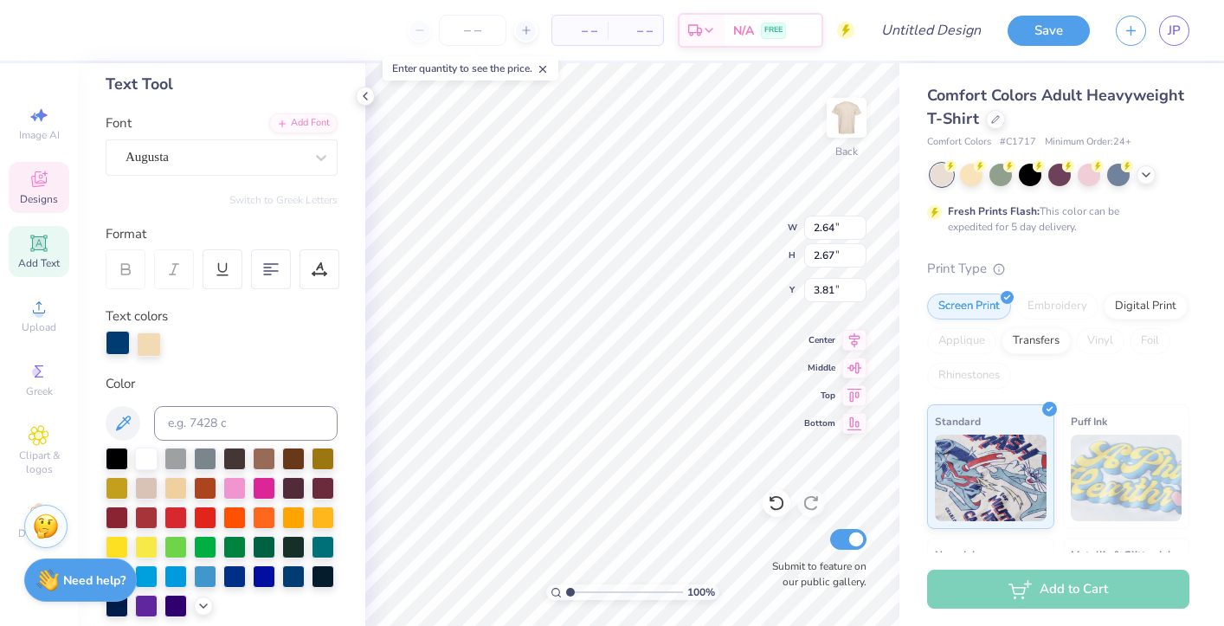
click at [119, 349] on div at bounding box center [118, 343] width 24 height 24
click at [150, 465] on div at bounding box center [146, 457] width 23 height 23
type input "2.49"
type input "2.59"
type input "3.33"
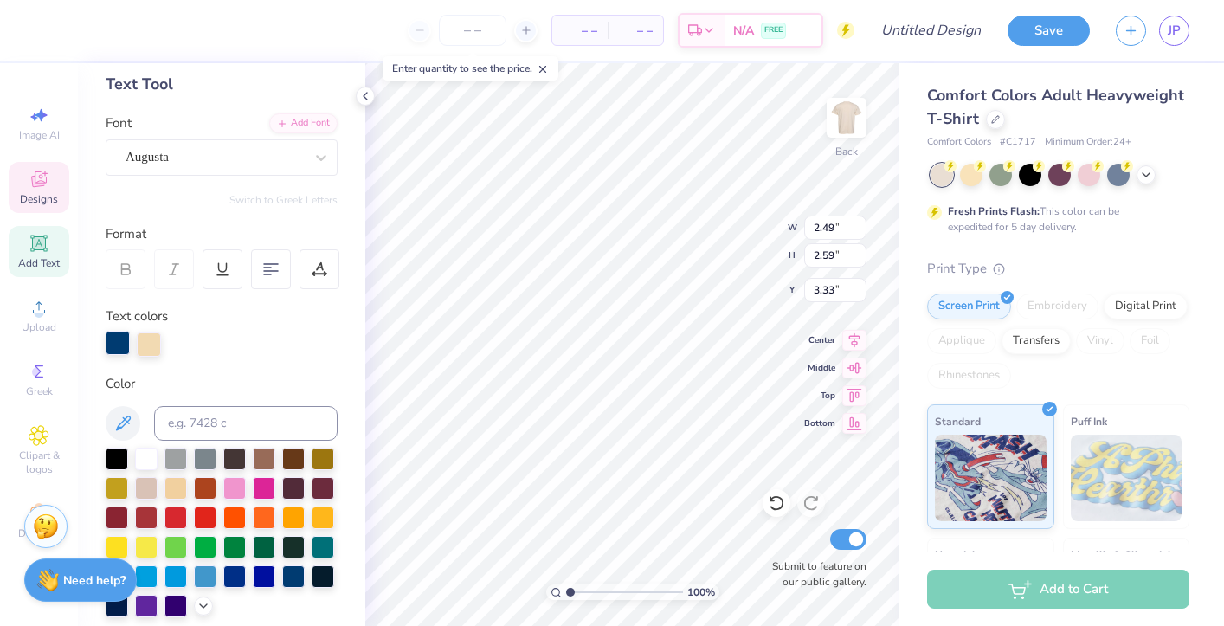
click at [119, 338] on div at bounding box center [118, 343] width 24 height 24
click at [146, 461] on div at bounding box center [146, 457] width 23 height 23
type input "2.11"
type input "2.58"
type input "3.66"
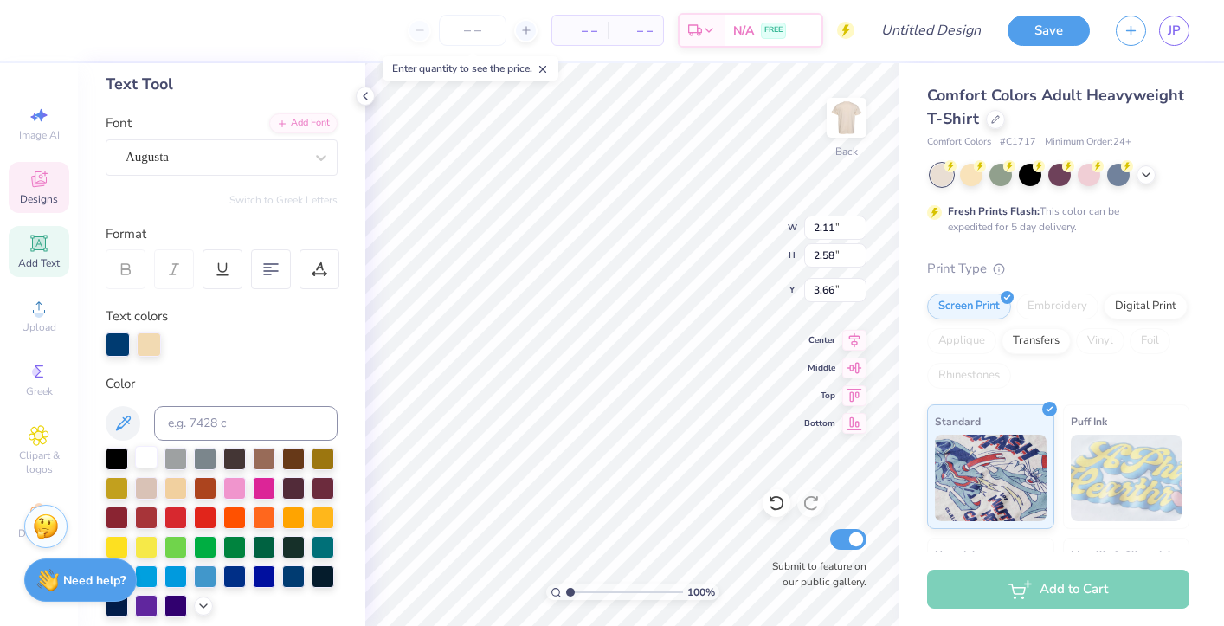
click at [137, 459] on div at bounding box center [146, 457] width 23 height 23
type input "2.50"
type input "2.66"
type input "3.00"
click at [153, 458] on div at bounding box center [146, 457] width 23 height 23
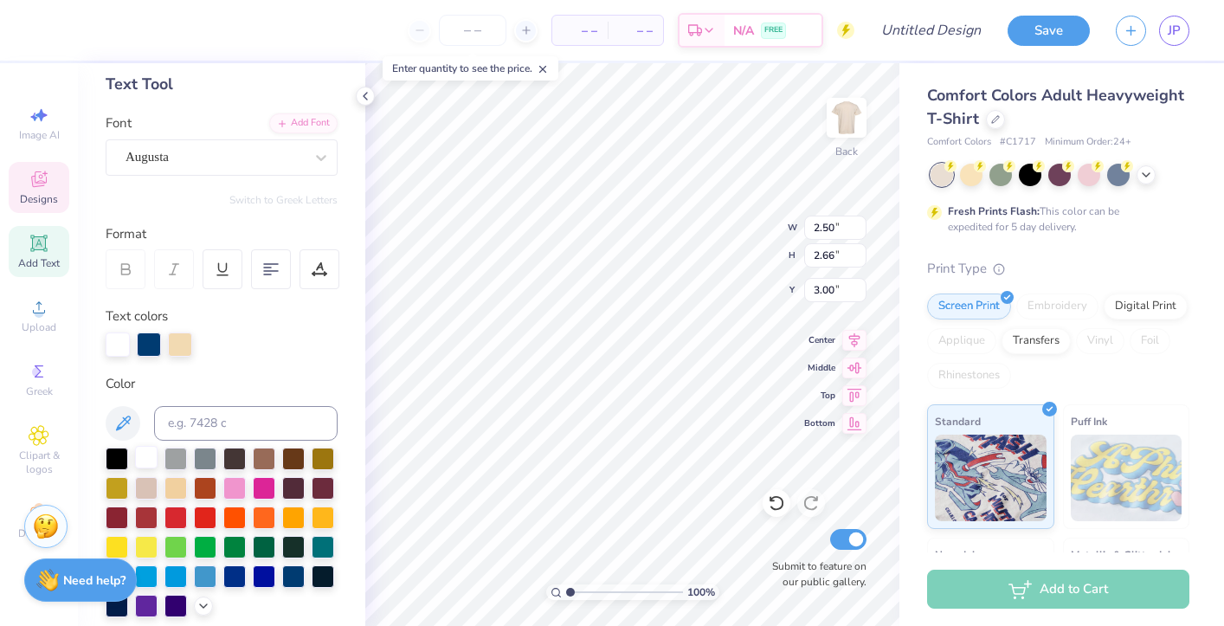
type input "2.48"
type input "2.60"
type input "3.32"
click at [145, 452] on div at bounding box center [146, 457] width 23 height 23
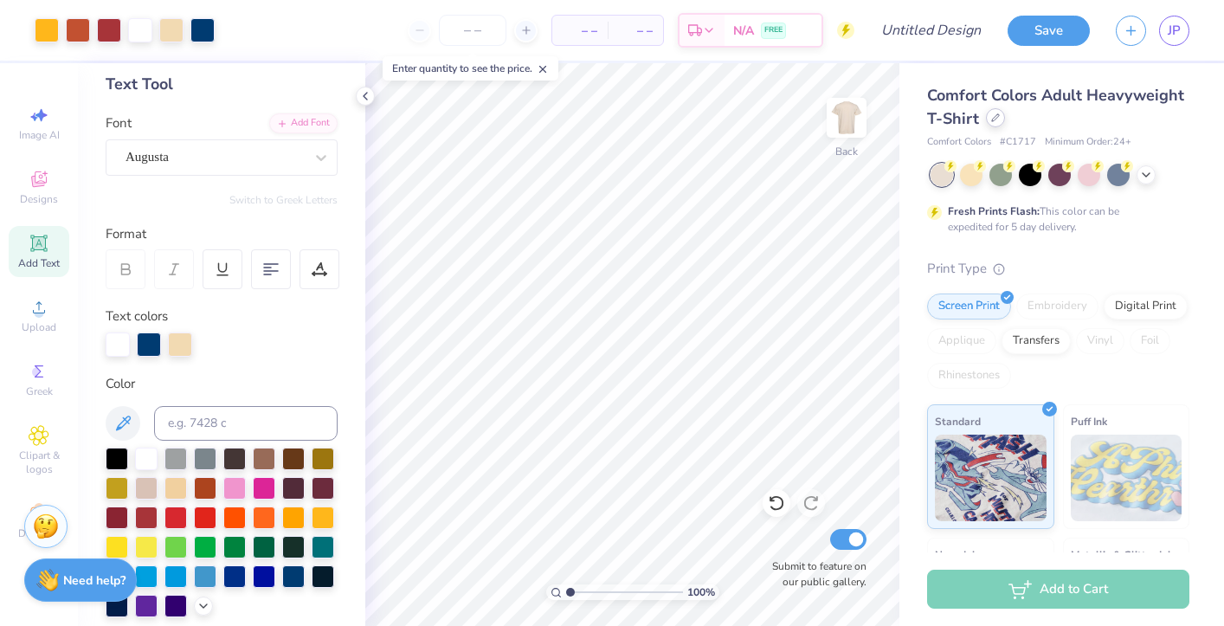
click at [999, 119] on div at bounding box center [995, 117] width 19 height 19
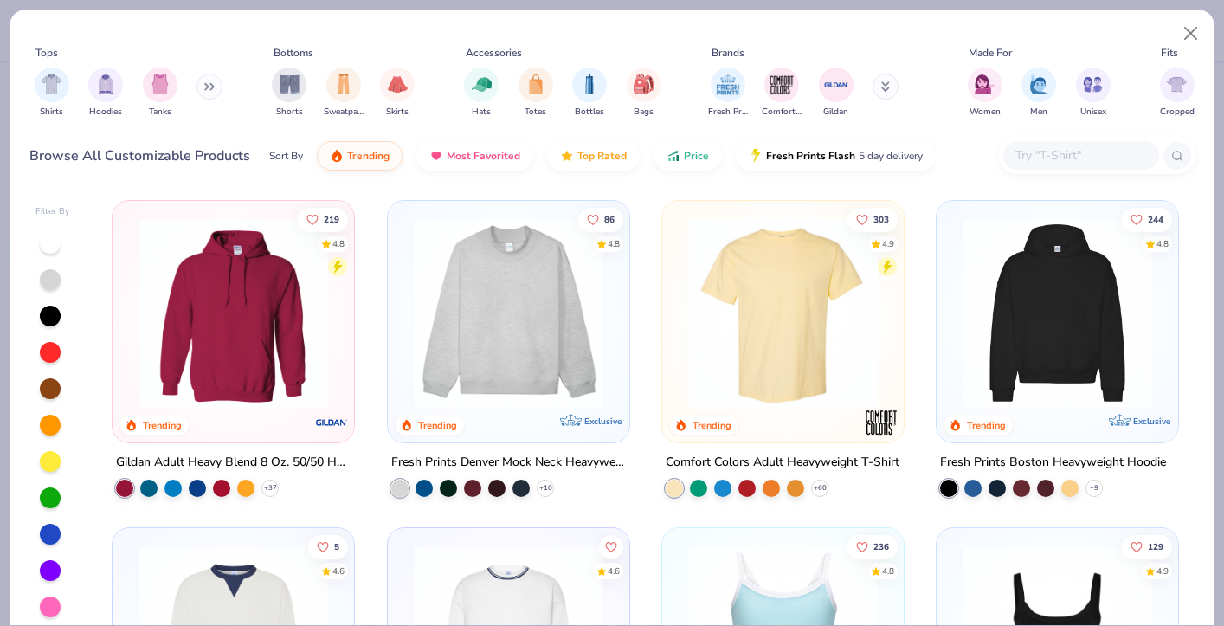
click at [1028, 331] on img at bounding box center [1057, 313] width 207 height 190
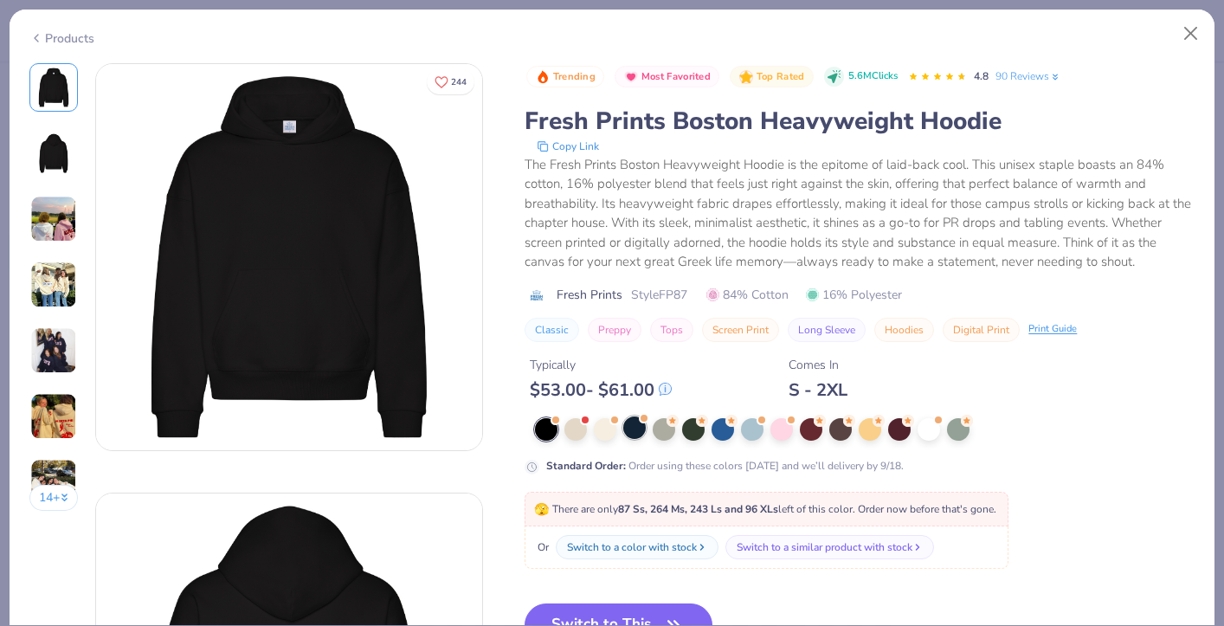
click at [633, 431] on div at bounding box center [634, 427] width 23 height 23
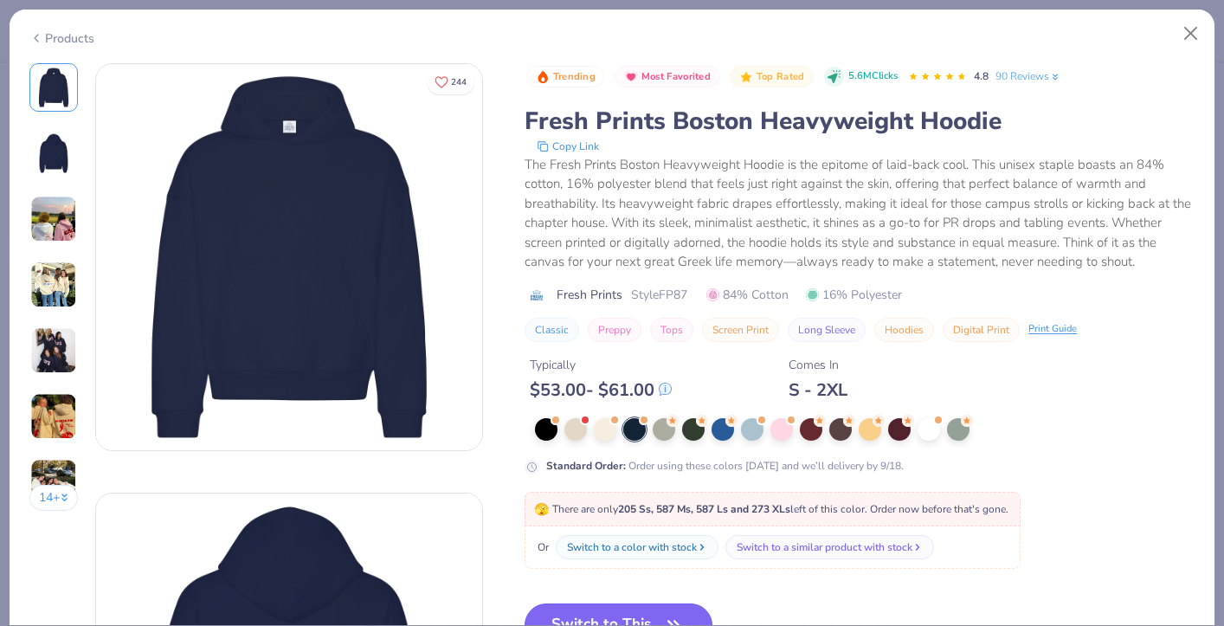
click at [626, 608] on button "Switch to This" at bounding box center [619, 624] width 188 height 43
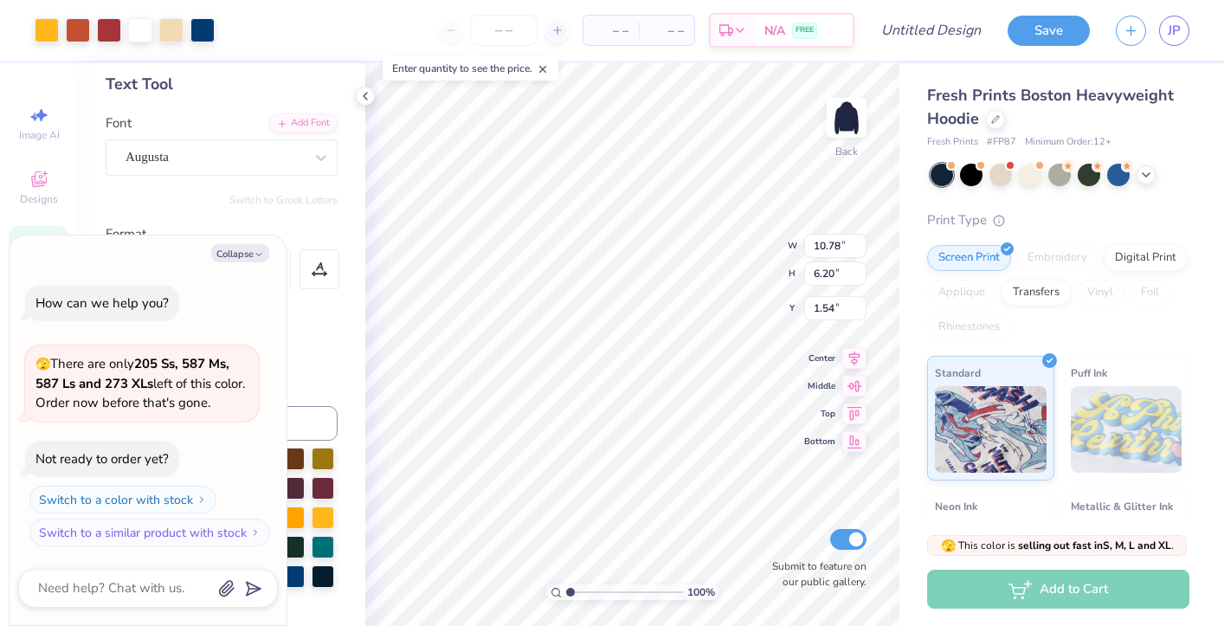
type textarea "x"
type input "3.00"
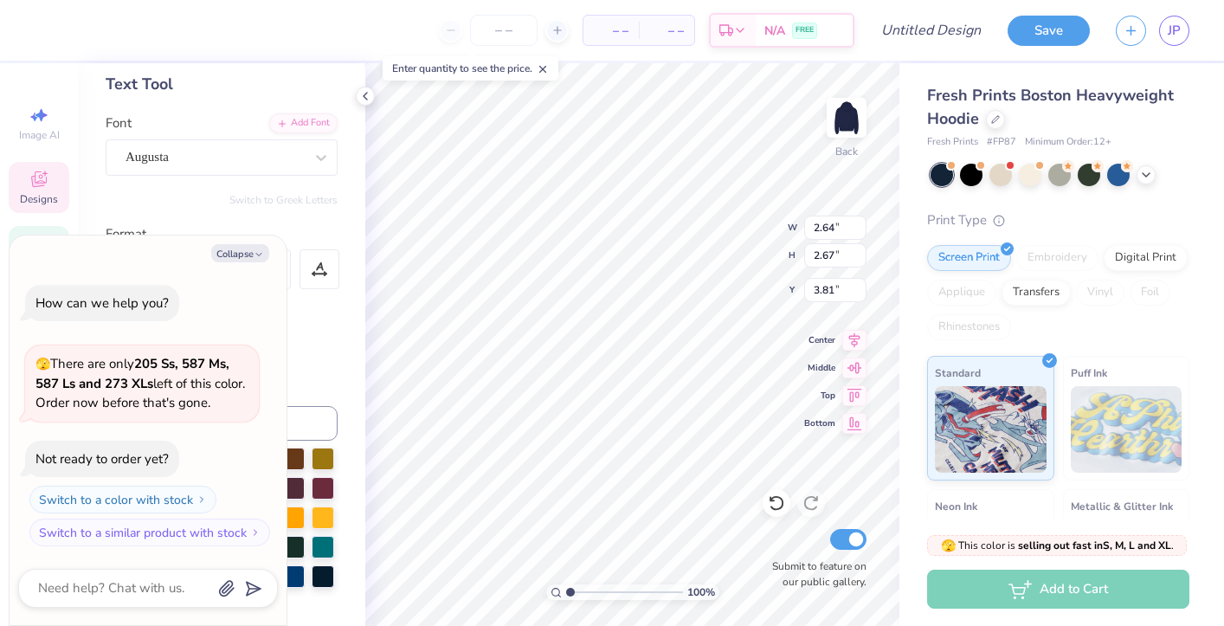
type textarea "x"
type textarea "T\"
type textarea "x"
type textarea "T"
type textarea "x"
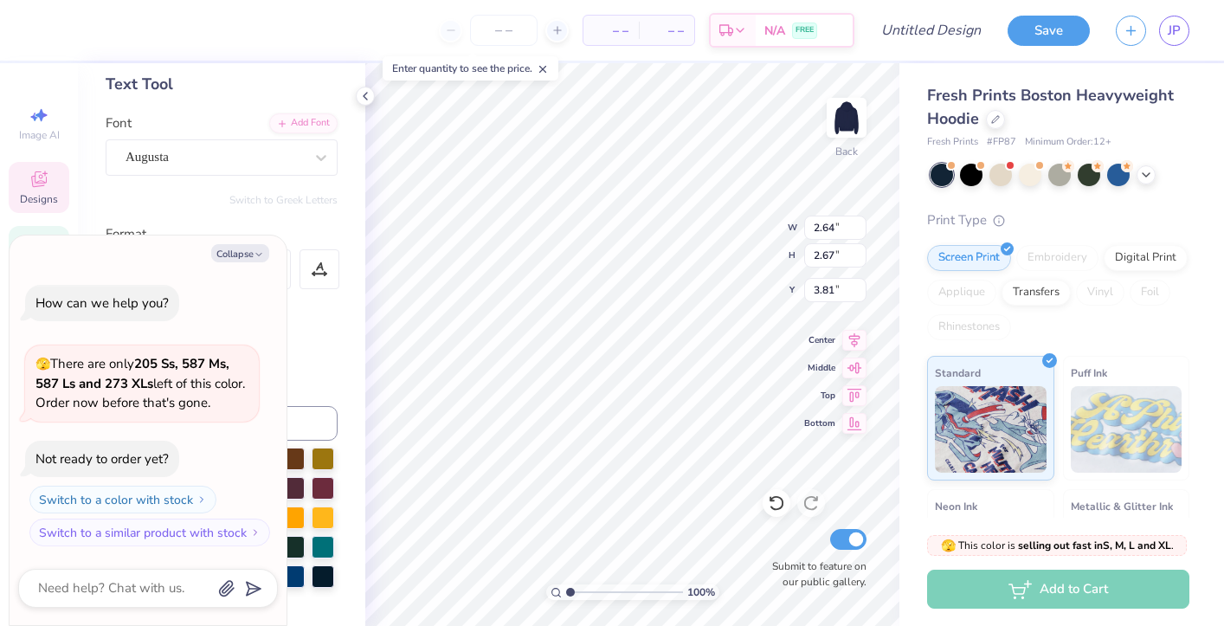
type textarea "x"
type textarea "t"
type textarea "x"
type input "2.49"
type input "2.59"
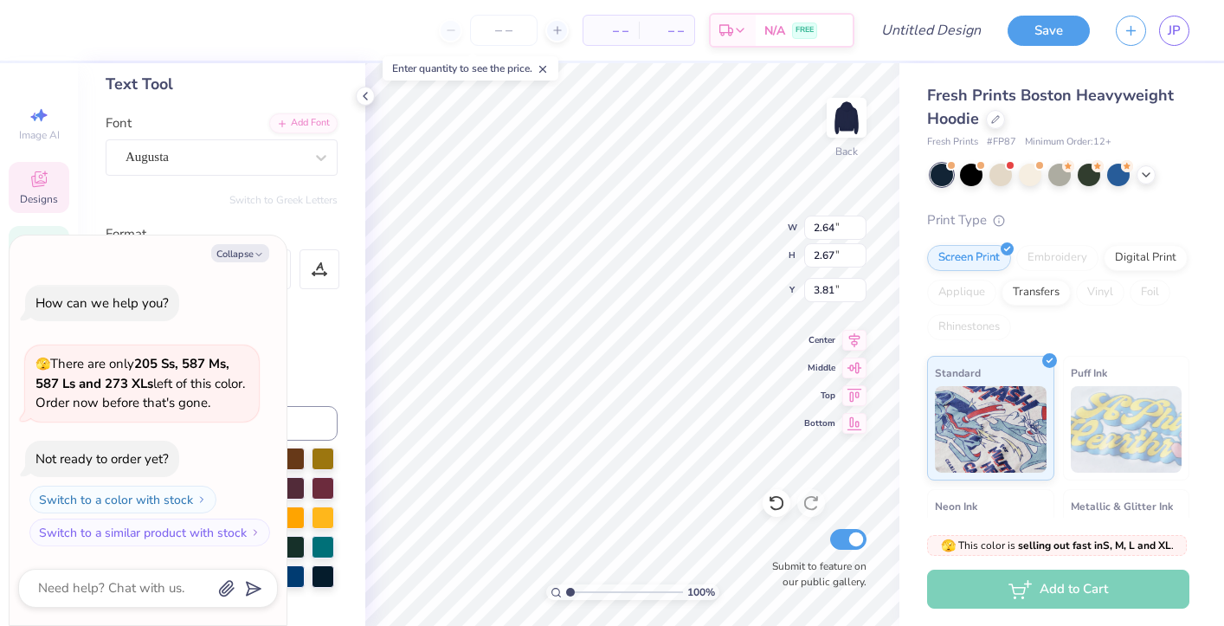
type input "3.33"
type textarea "x"
type textarea "h"
type textarea "x"
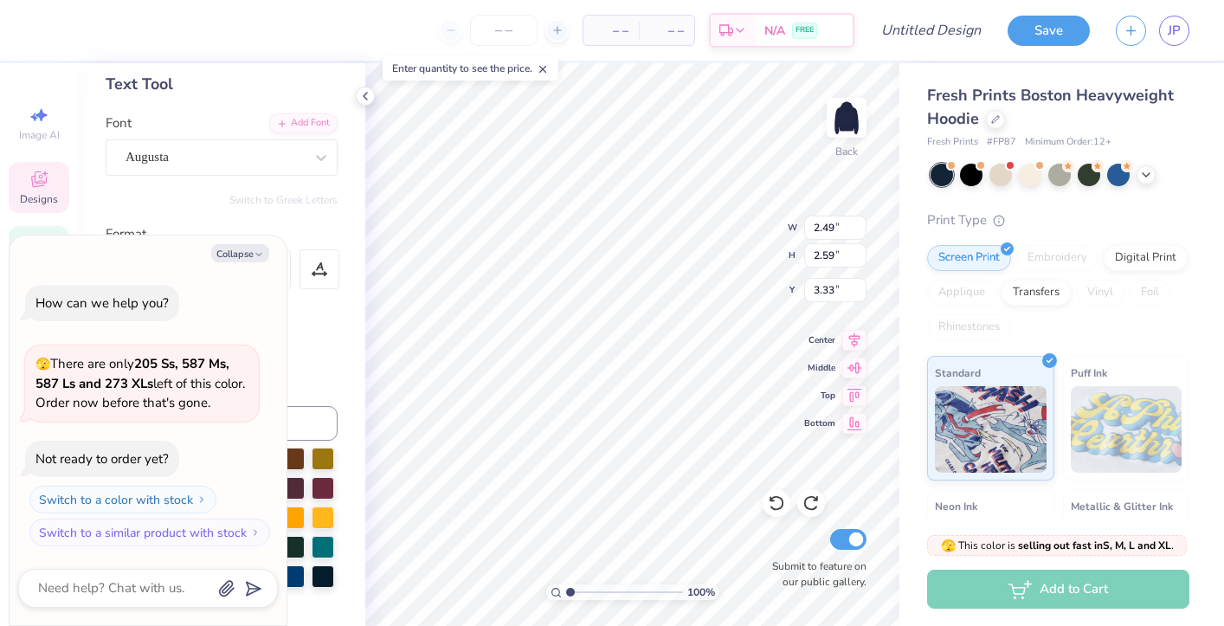
type input "2.11"
type input "2.58"
type input "3.66"
type textarea "x"
type input "2.50"
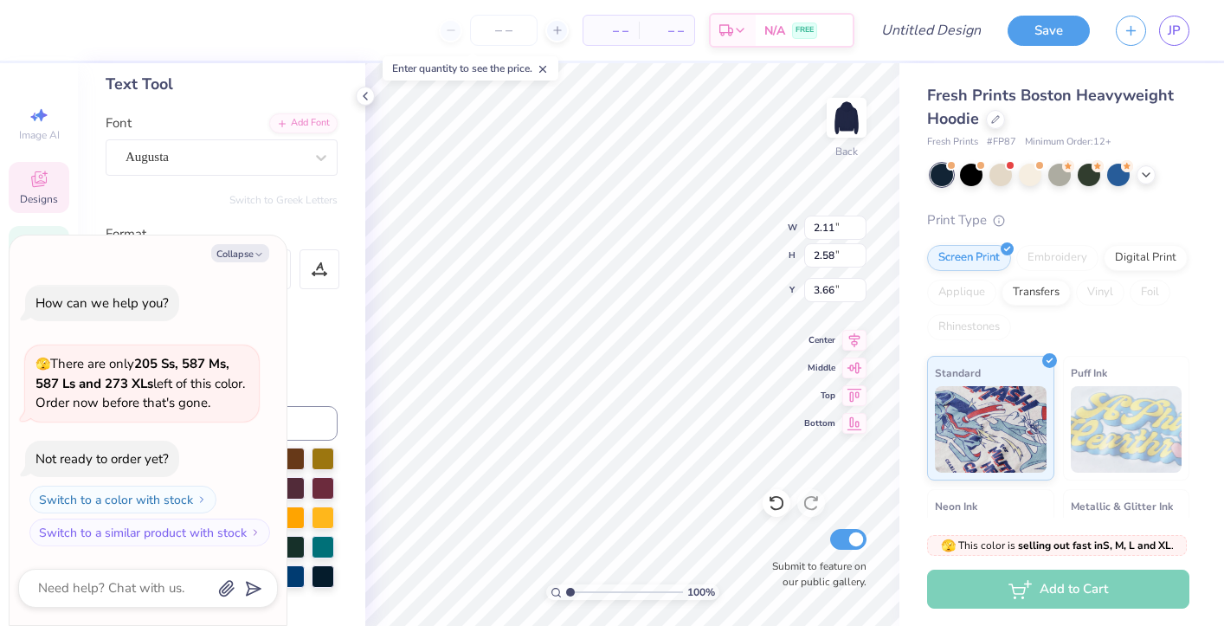
type input "2.66"
type input "3.00"
type textarea "x"
type textarea "e"
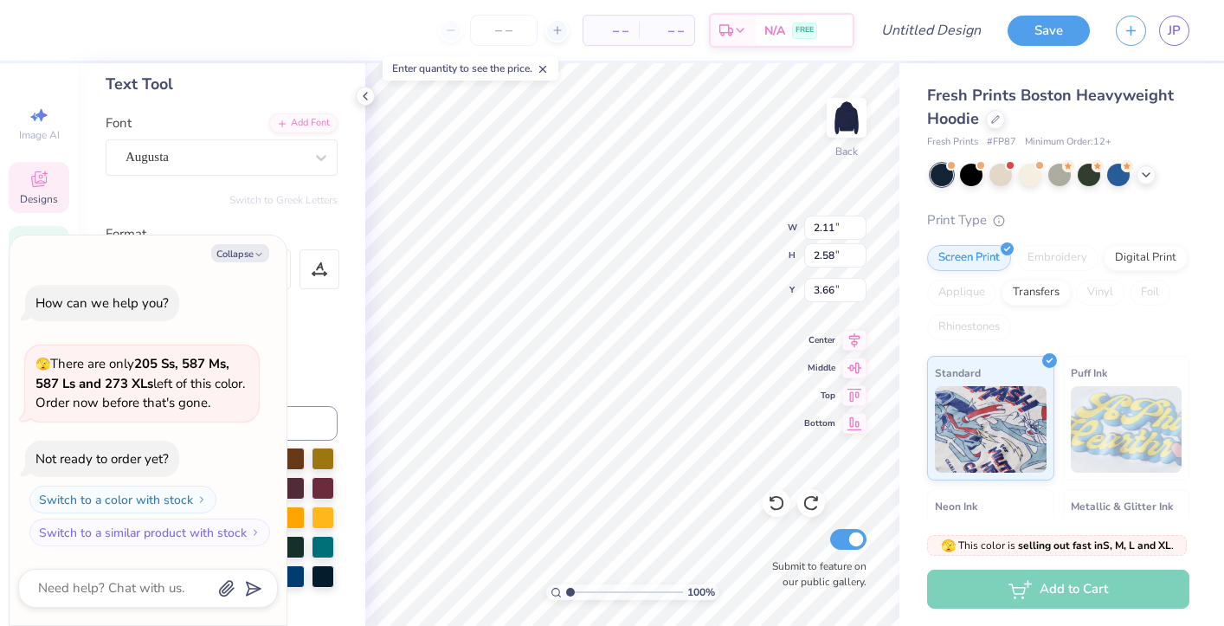
type textarea "x"
type input "2.50"
type input "2.66"
type input "3.00"
type textarea "x"
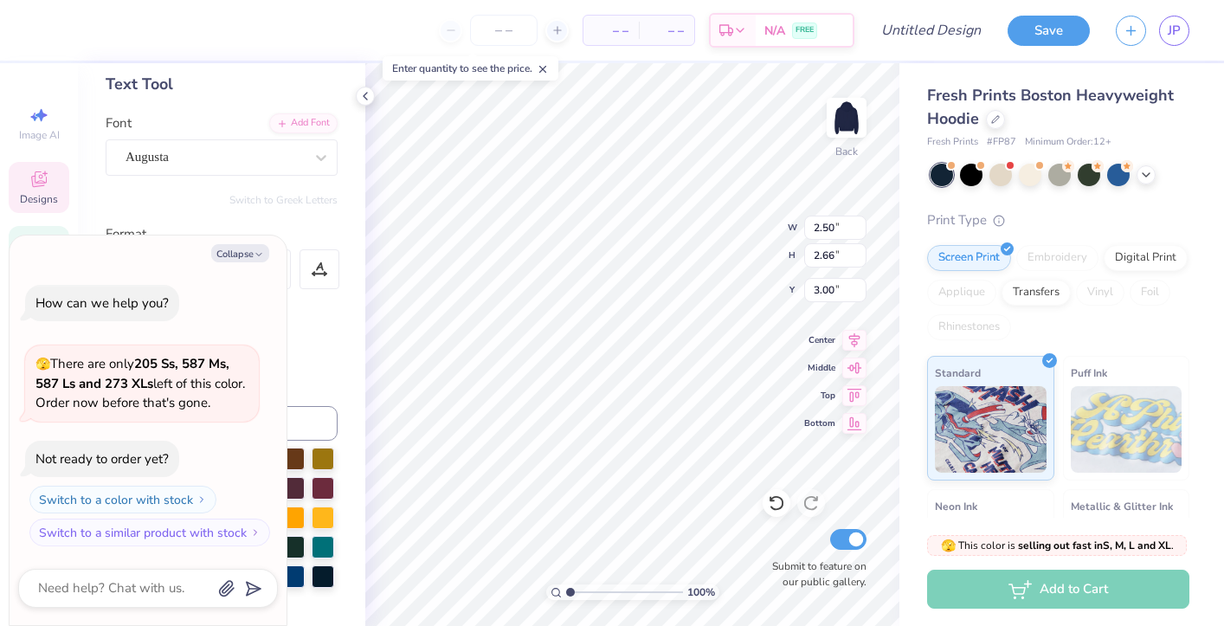
type textarea "x"
type textarea "t"
type textarea "x"
type input "2.48"
type input "2.60"
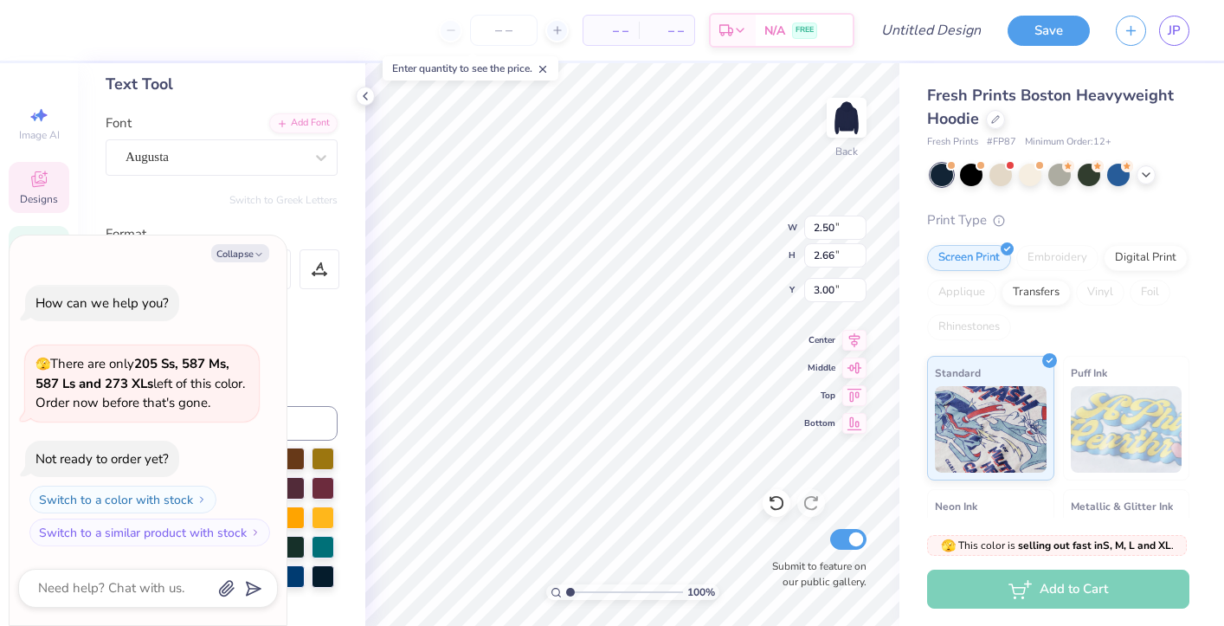
type input "3.32"
type textarea "x"
type textarea "a"
click at [250, 259] on button "Collapse" at bounding box center [240, 253] width 58 height 18
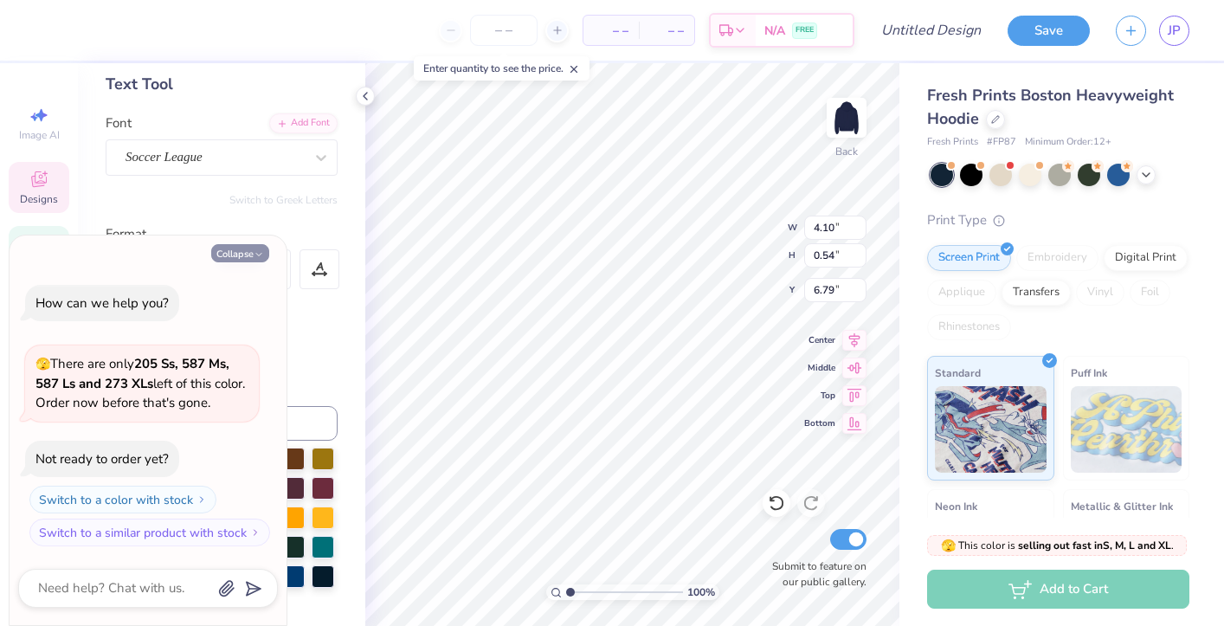
type textarea "x"
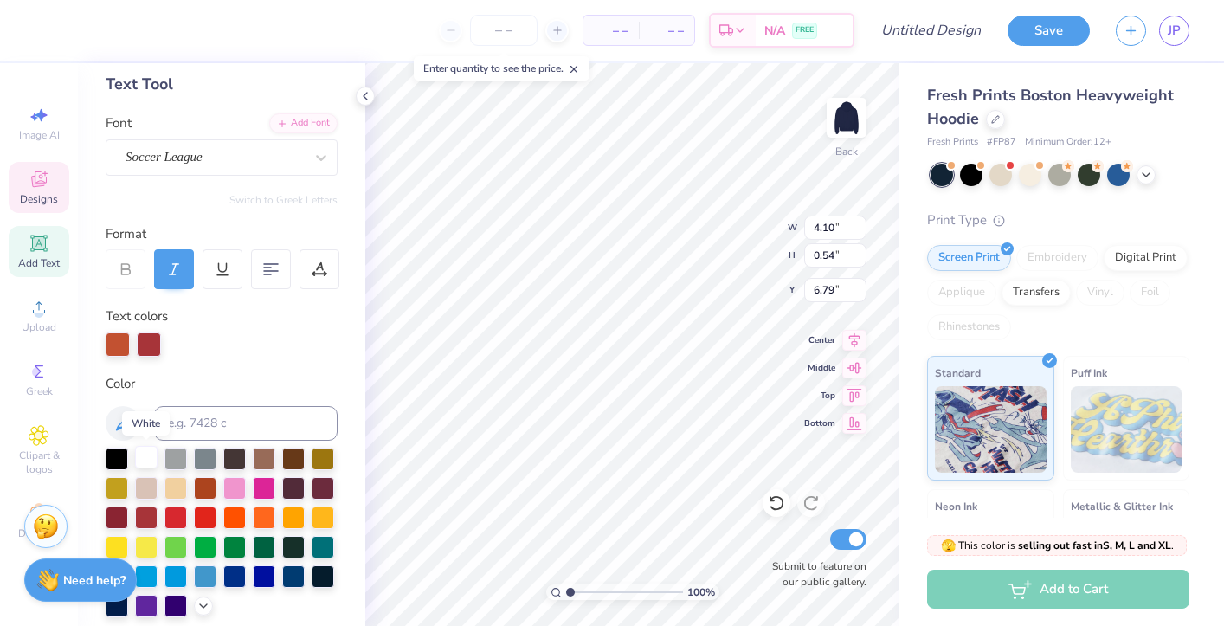
click at [153, 464] on div at bounding box center [146, 457] width 23 height 23
type textarea "Indiana"
click at [141, 467] on div at bounding box center [146, 457] width 23 height 23
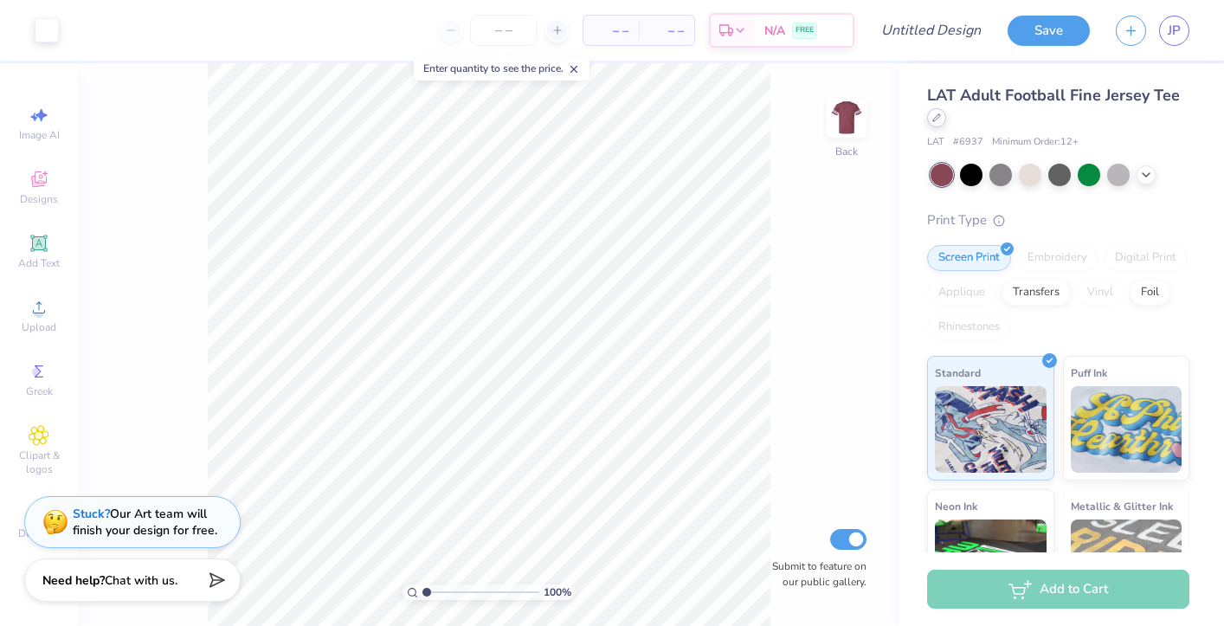
click at [939, 123] on div at bounding box center [936, 117] width 19 height 19
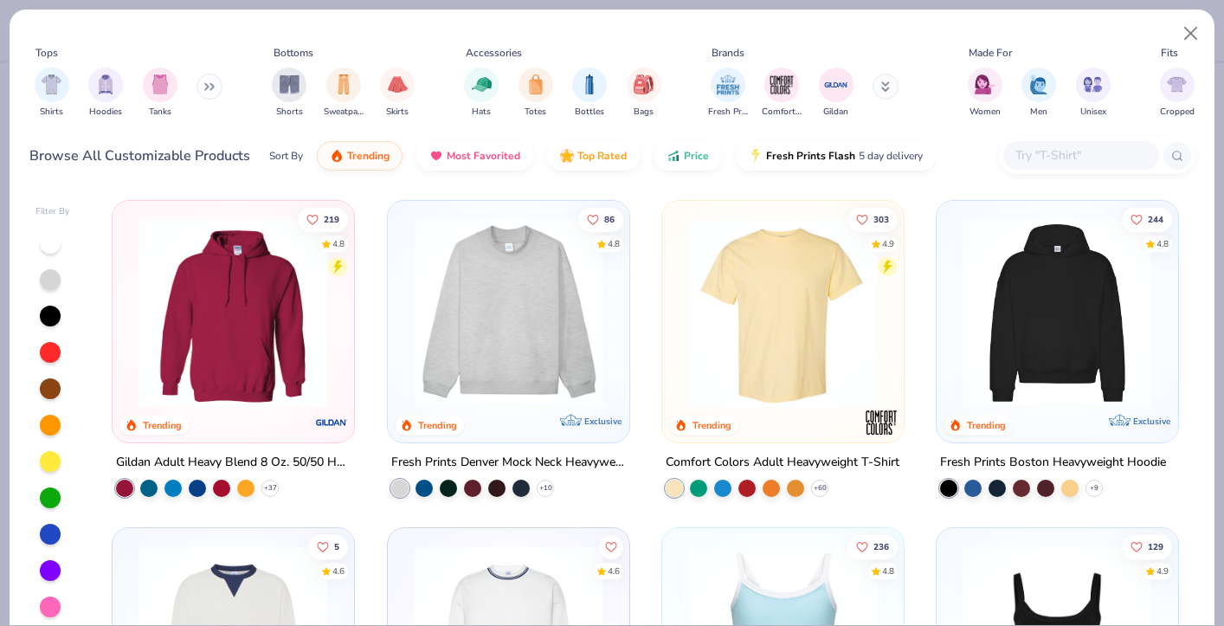
scroll to position [154, 0]
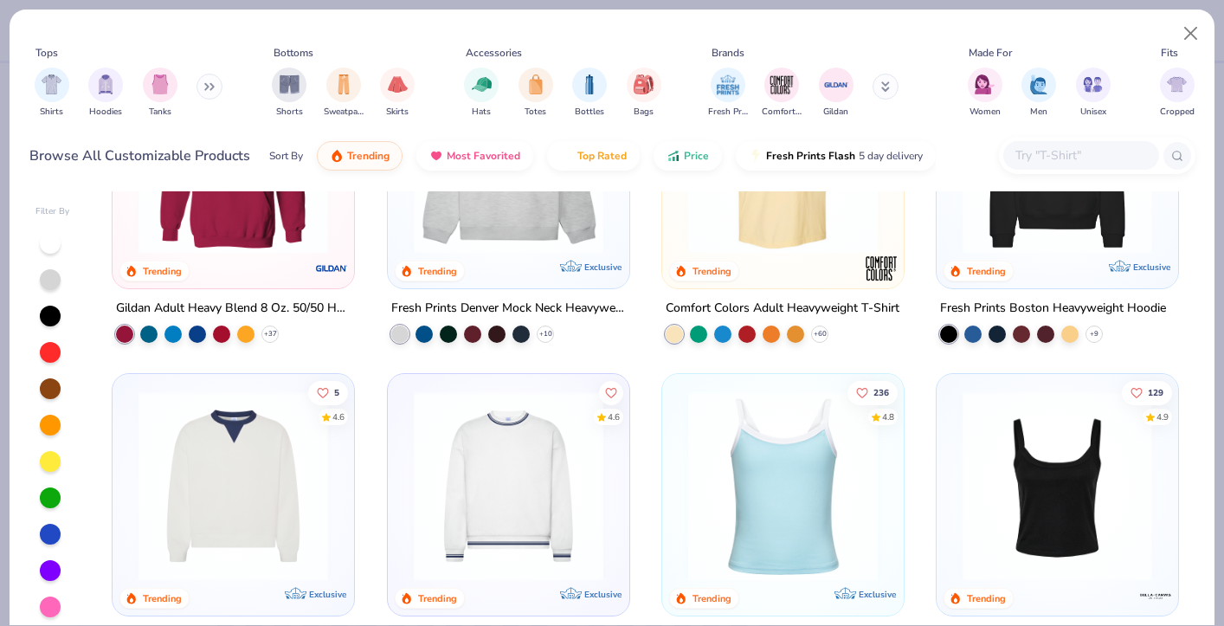
click at [301, 466] on img at bounding box center [233, 486] width 207 height 190
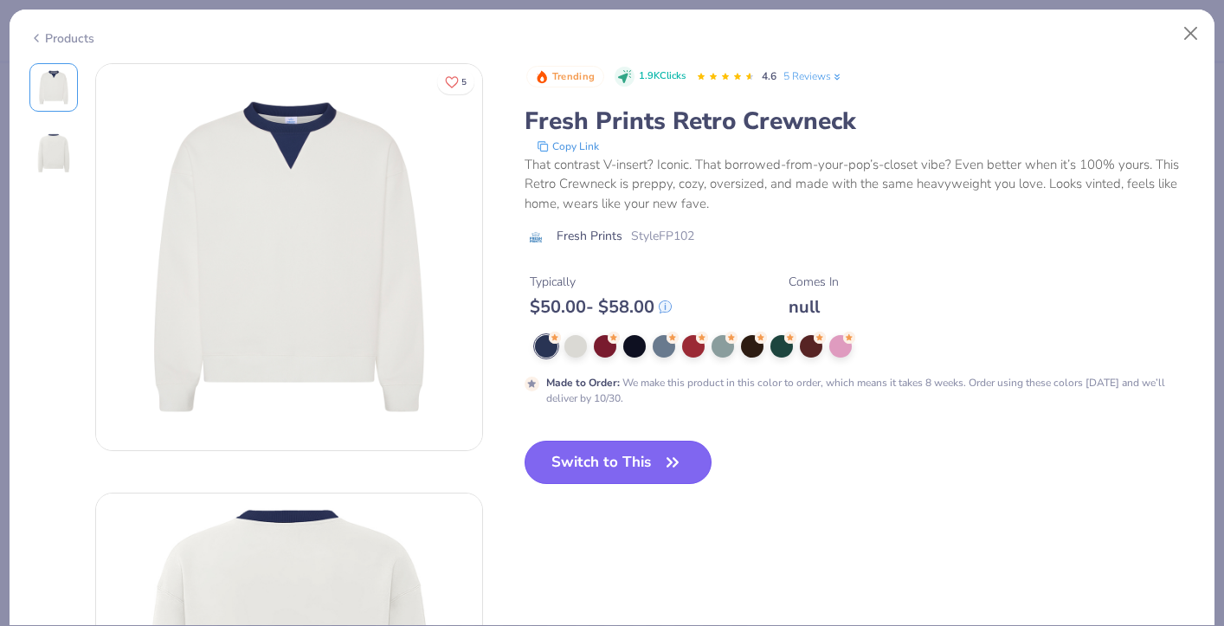
click at [624, 450] on button "Switch to This" at bounding box center [619, 462] width 188 height 43
click at [615, 453] on button "Switch to This" at bounding box center [619, 462] width 188 height 43
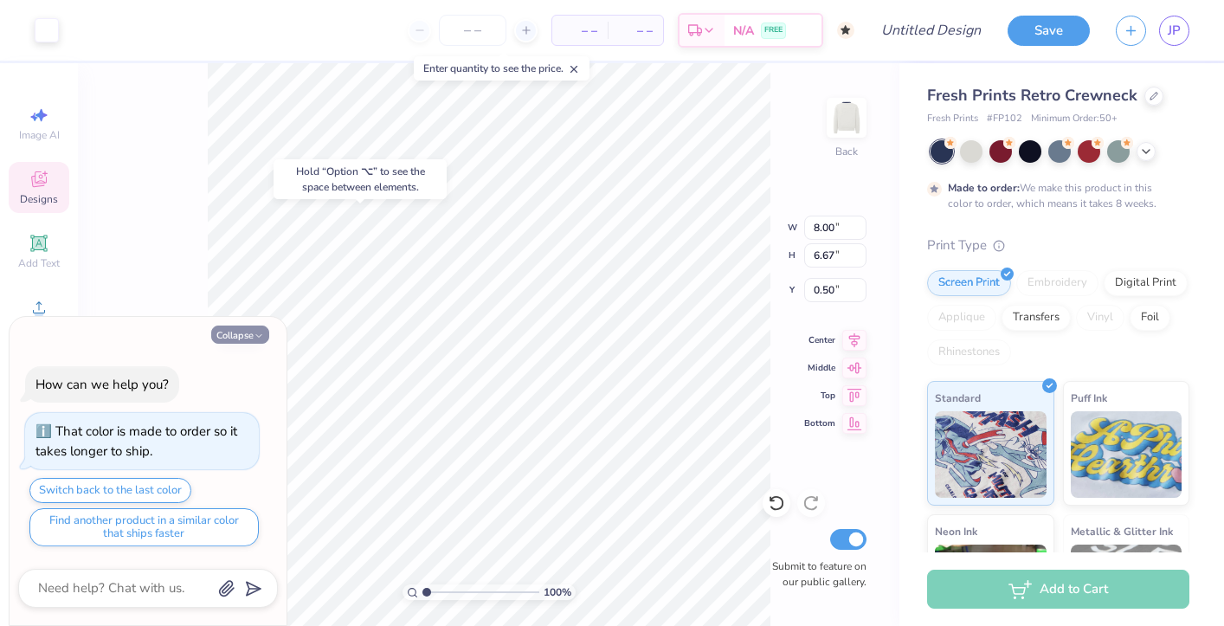
click at [260, 336] on icon "button" at bounding box center [259, 336] width 10 height 10
type textarea "x"
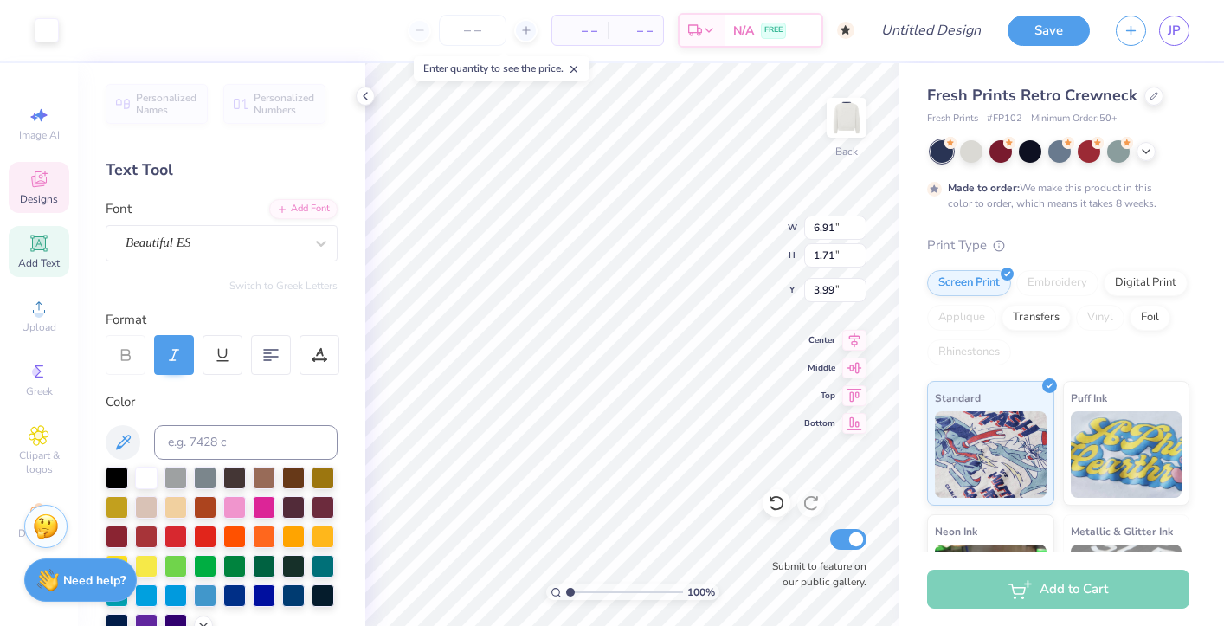
type input "4.10"
click at [115, 469] on div at bounding box center [117, 476] width 23 height 23
